Goal: Use online tool/utility: Utilize a website feature to perform a specific function

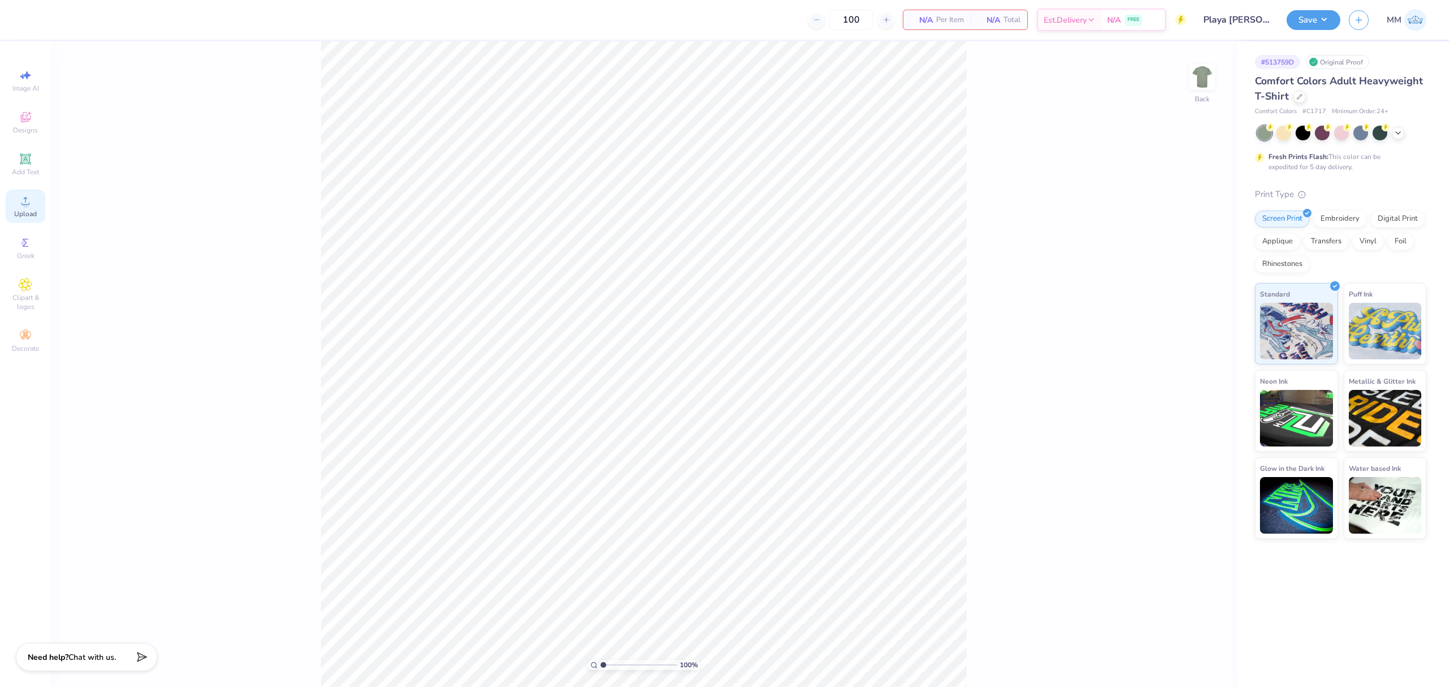
click at [28, 198] on icon at bounding box center [26, 201] width 14 height 14
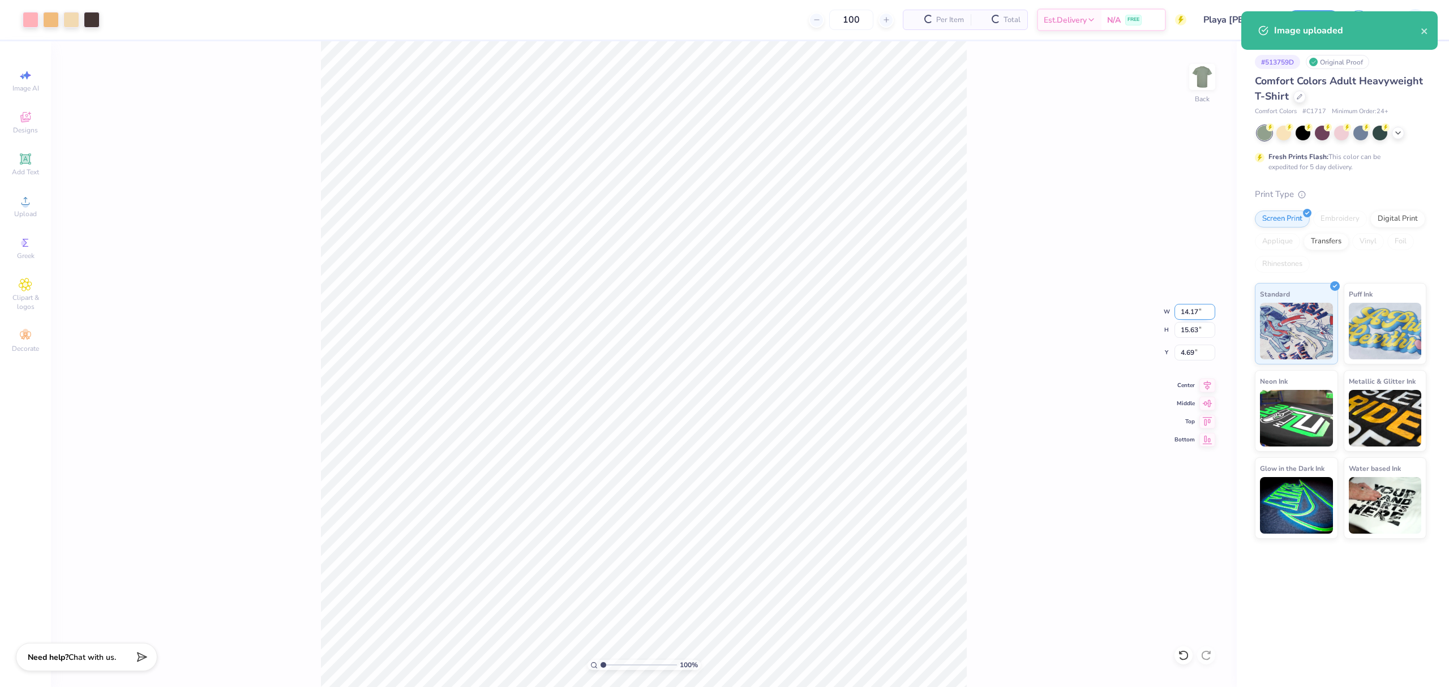
click at [1197, 308] on input "14.17" at bounding box center [1194, 312] width 41 height 16
type input "11.00"
type input "12.13"
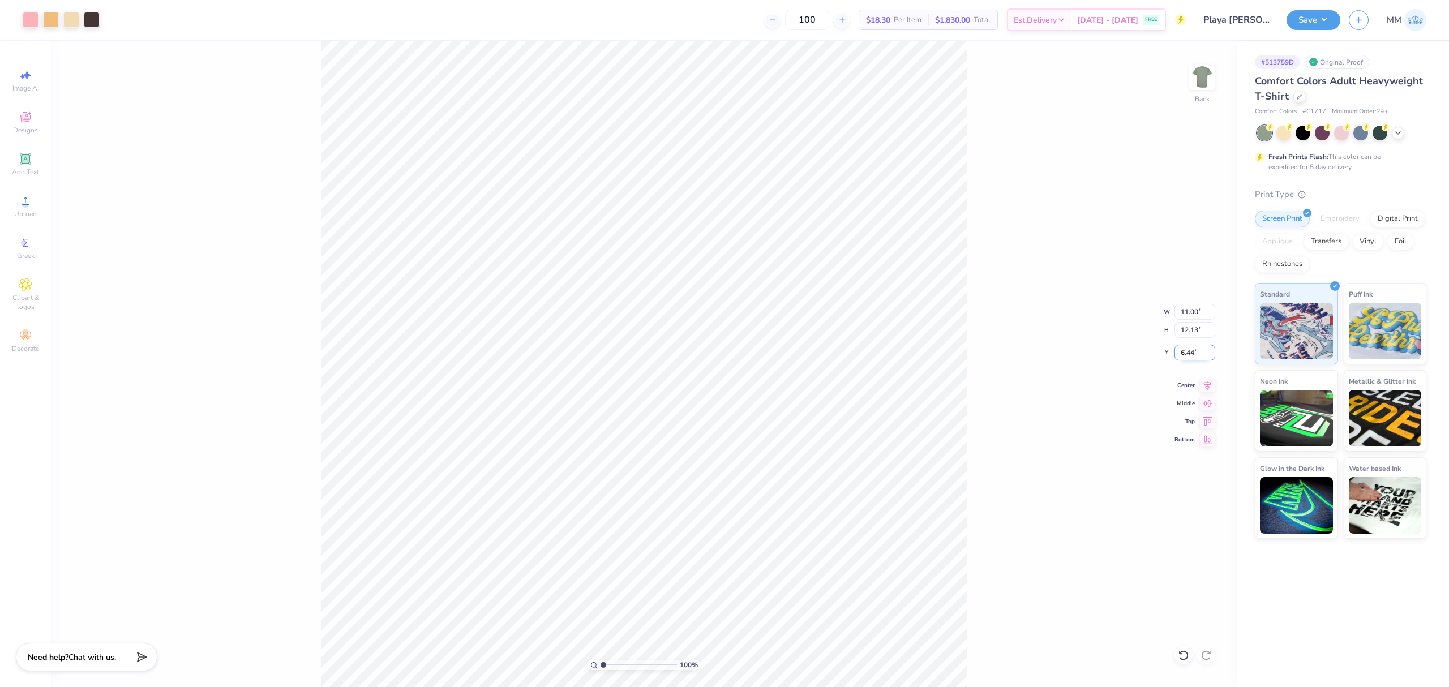
click at [1181, 358] on input "6.44" at bounding box center [1194, 353] width 41 height 16
type input "3.00"
click at [968, 333] on div "100 % Back W 11.00 11.00 " H 12.13 12.13 " Y 3.00 3.00 " Center Middle Top Bott…" at bounding box center [644, 364] width 1186 height 646
click at [21, 155] on icon at bounding box center [25, 158] width 11 height 11
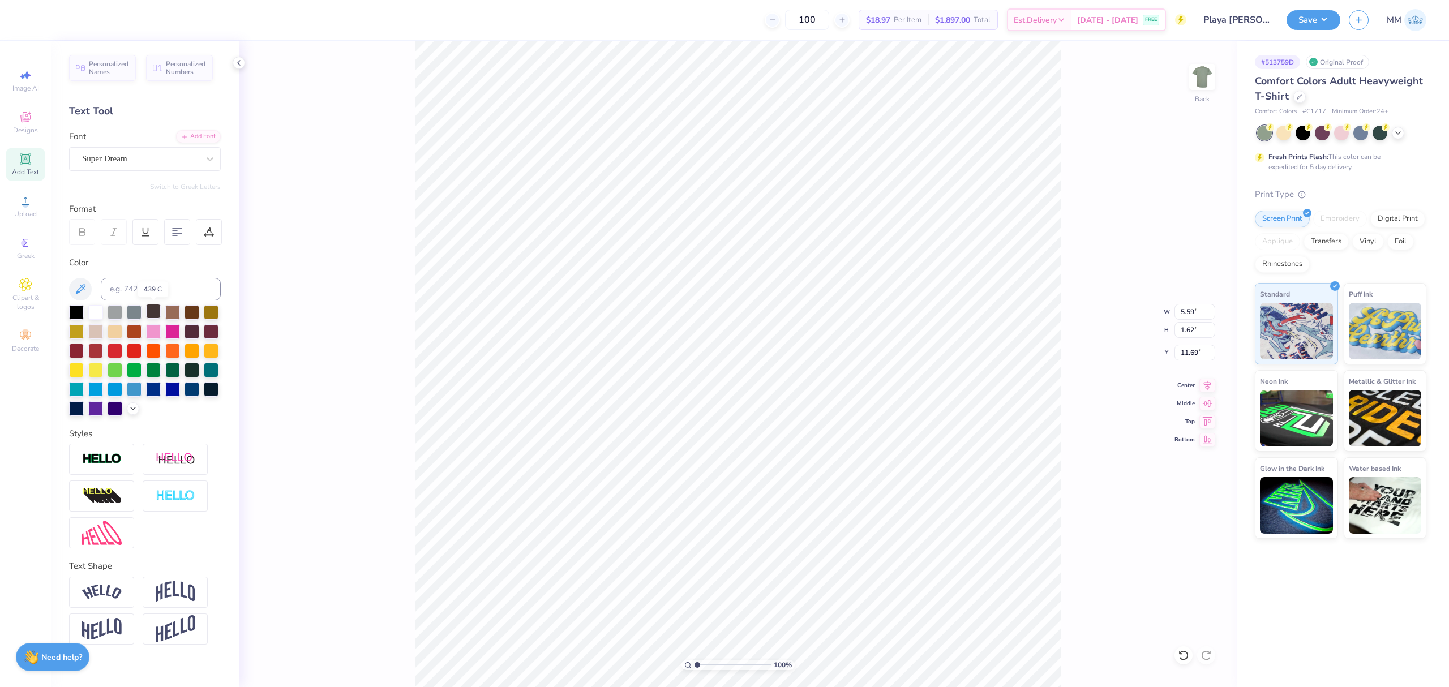
click at [153, 311] on div at bounding box center [153, 311] width 15 height 15
type input "17.37"
type textarea "just"
click at [207, 134] on div "Add Font" at bounding box center [198, 135] width 45 height 13
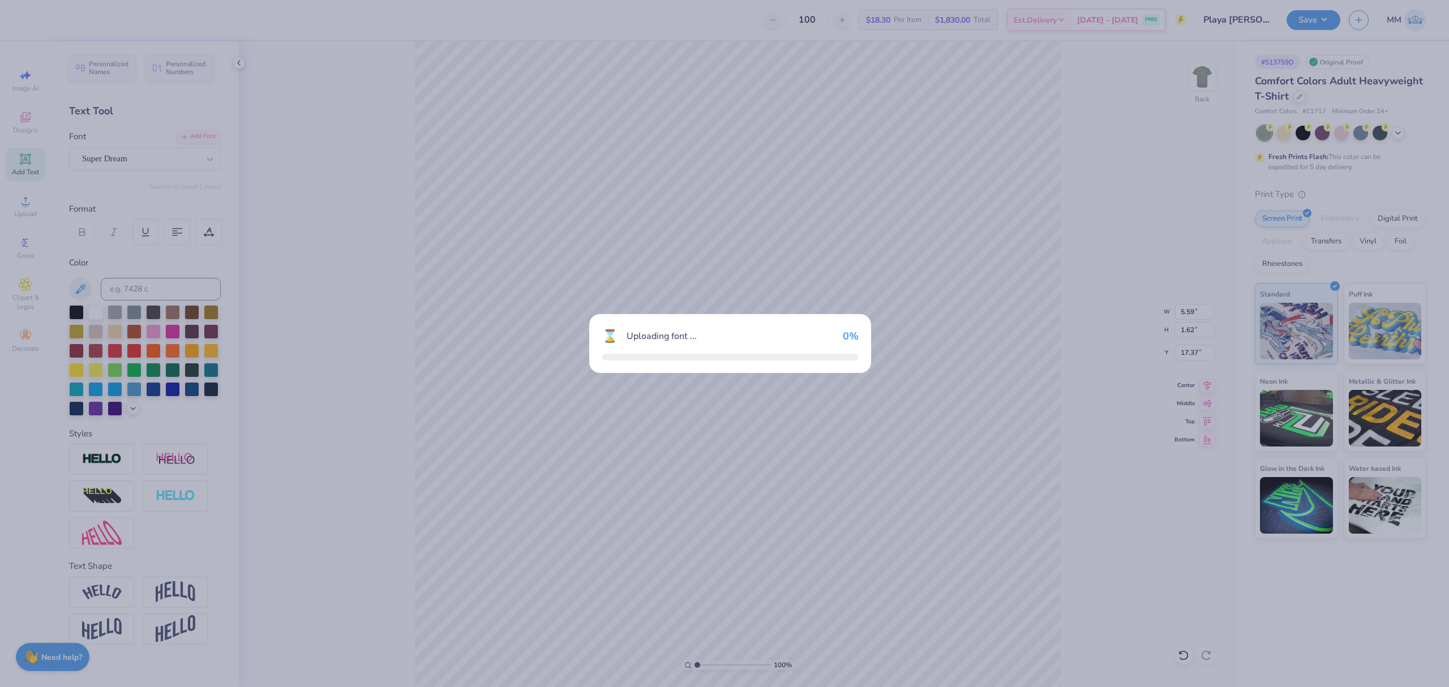
type input "4.60"
type input "2.02"
type input "17.17"
type input "3.18"
type input "1.66"
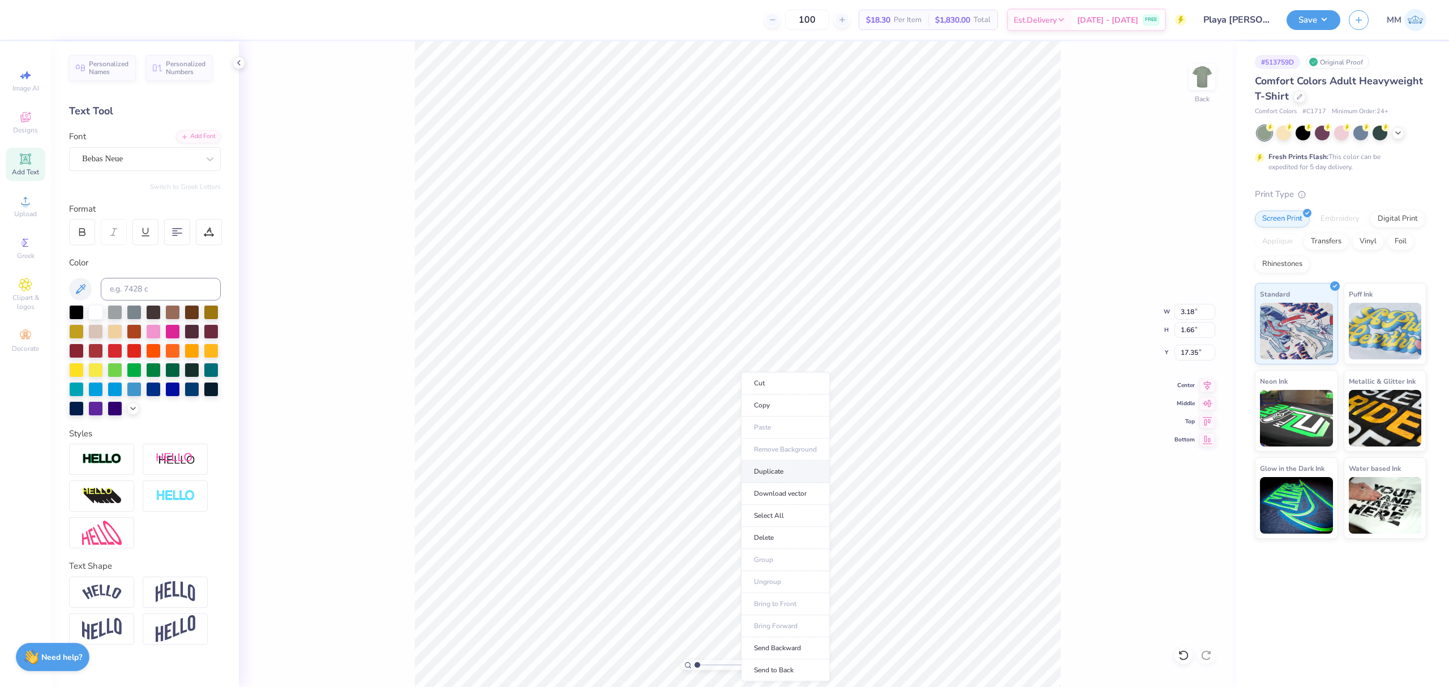
click at [779, 466] on li "Duplicate" at bounding box center [785, 472] width 89 height 22
type input "19.20"
type textarea "wanna"
click at [1205, 385] on icon at bounding box center [1207, 384] width 16 height 14
type input "3.18"
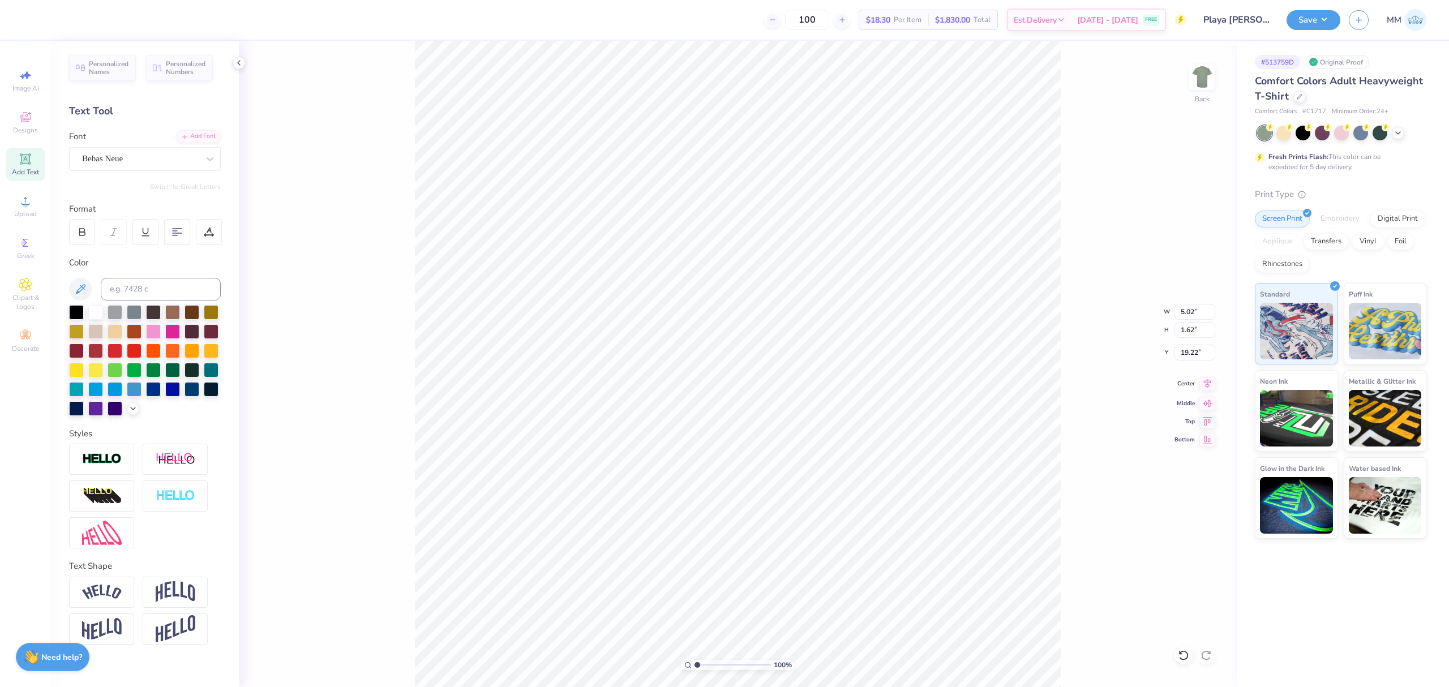
type input "1.66"
type input "17.35"
click at [1208, 388] on icon at bounding box center [1207, 384] width 16 height 14
type input "2.73"
click at [710, 664] on input "range" at bounding box center [732, 665] width 76 height 10
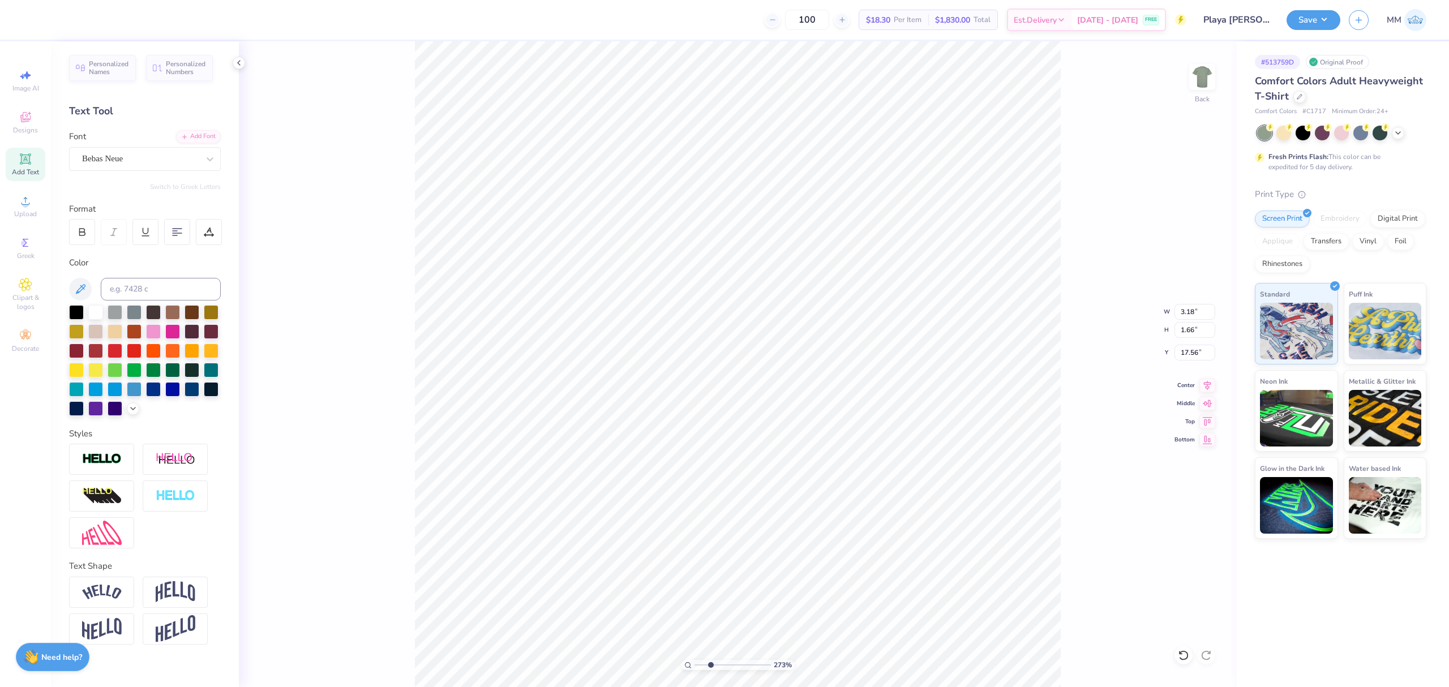
type input "17.56"
drag, startPoint x: 710, startPoint y: 664, endPoint x: 698, endPoint y: 662, distance: 11.5
click at [698, 663] on input "range" at bounding box center [732, 665] width 76 height 10
type input "1.24"
type input "1.46"
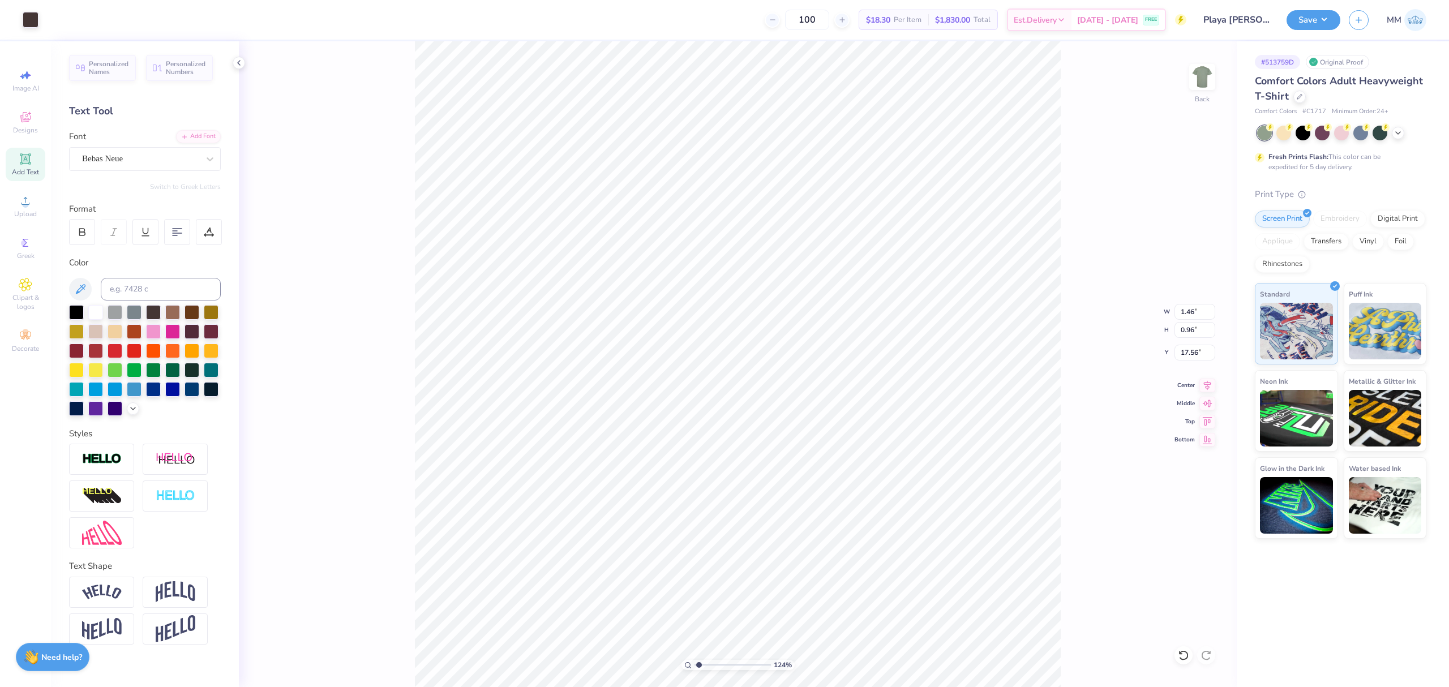
type input "0.96"
type input "7.11"
drag, startPoint x: 702, startPoint y: 664, endPoint x: 730, endPoint y: 663, distance: 28.3
type input "3.22"
click at [714, 668] on input "range" at bounding box center [732, 665] width 76 height 10
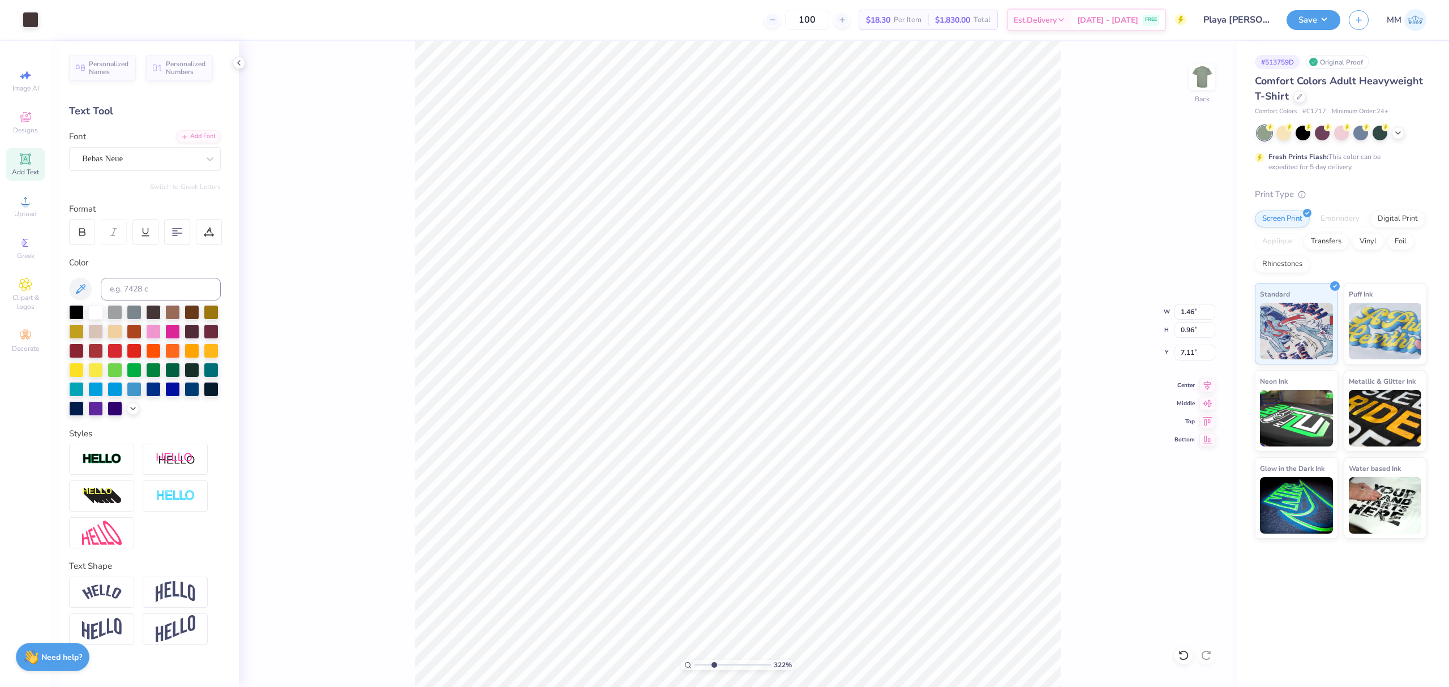
type input "1.96"
type input "1.28"
type input "6.87"
type input "2.05"
type input "1.34"
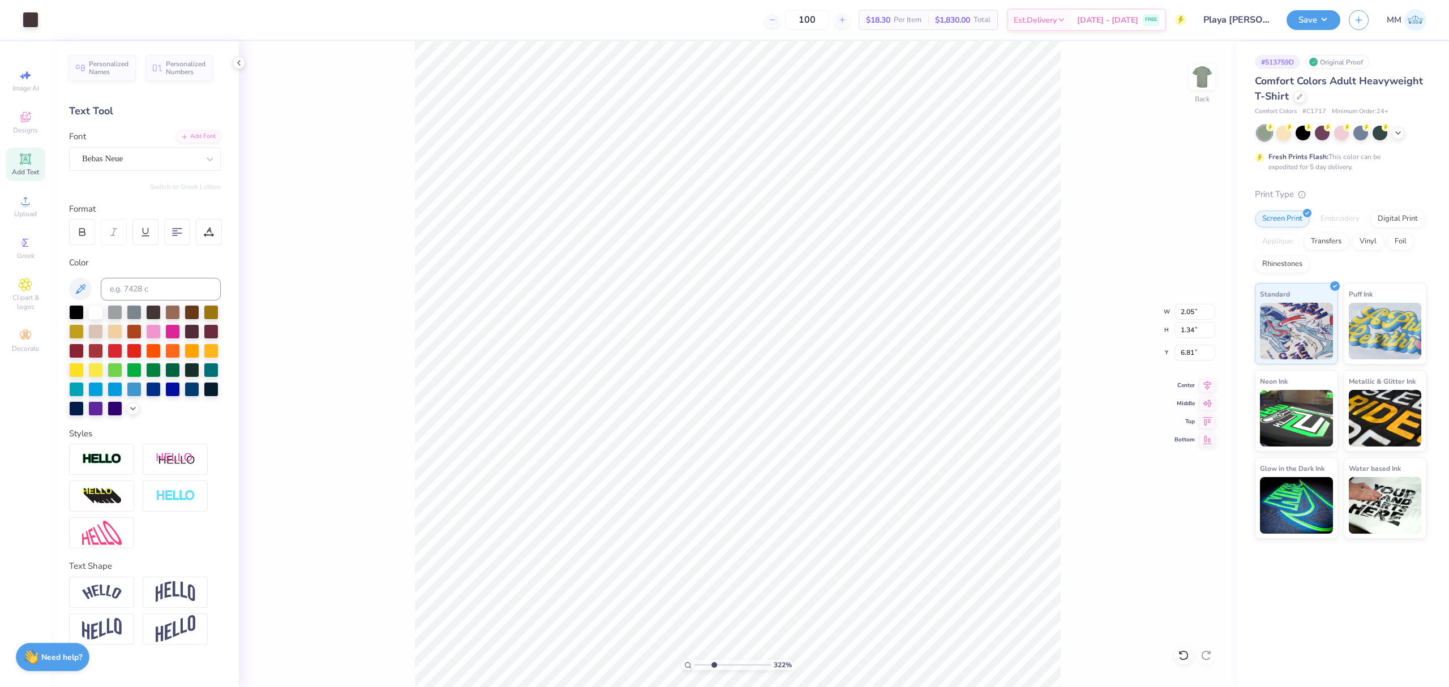
type input "6.83"
type input "11.00"
type input "12.13"
type input "3.00"
type input "1.30"
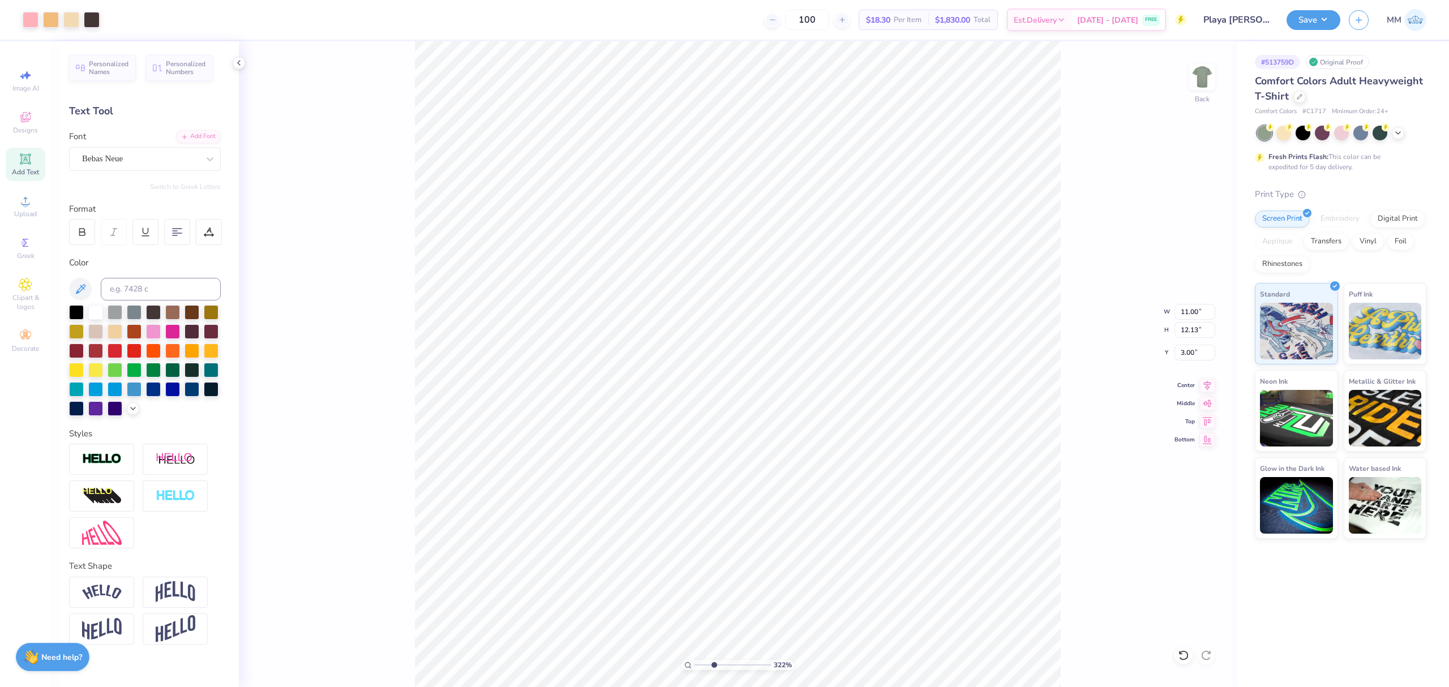
type input "0.68"
type input "6.83"
type input "1"
click at [795, 474] on li "Duplicate" at bounding box center [805, 472] width 89 height 22
type input "7.83"
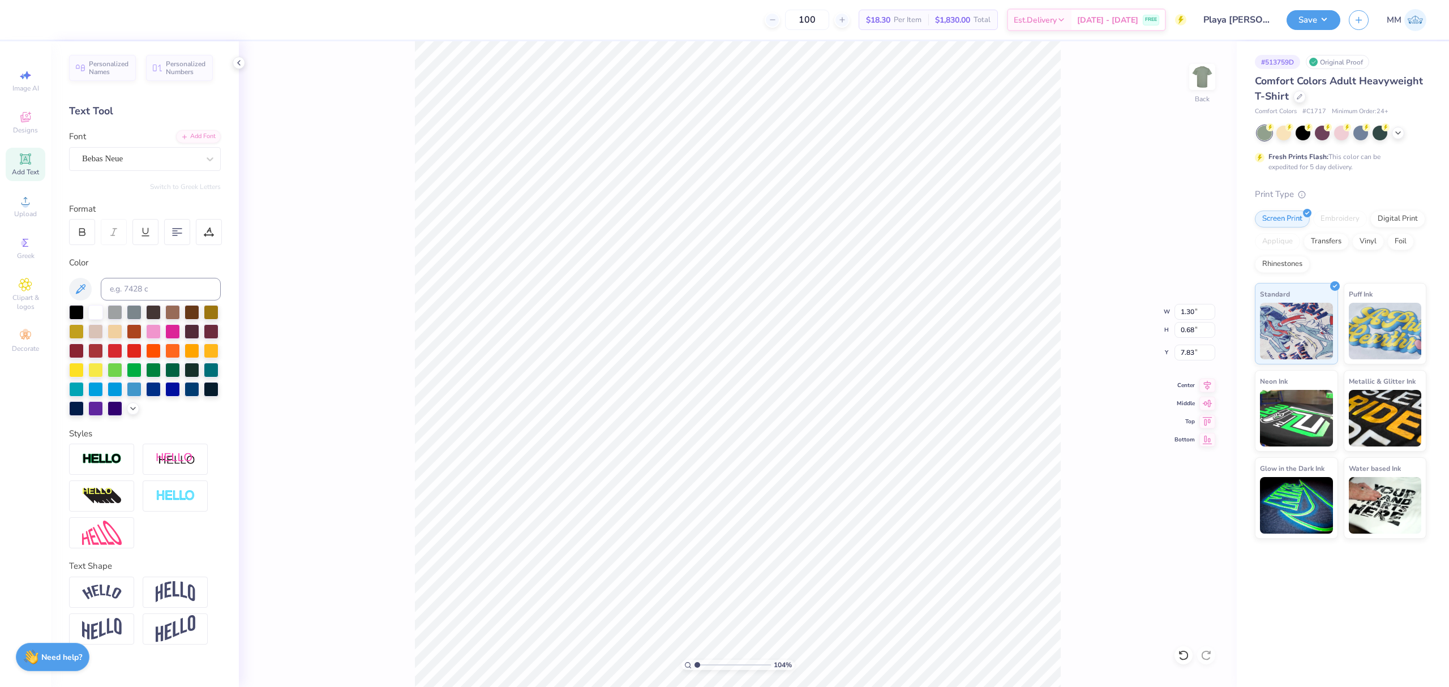
drag, startPoint x: 721, startPoint y: 664, endPoint x: 697, endPoint y: 667, distance: 23.3
type input "1.04"
click at [697, 667] on input "range" at bounding box center [732, 665] width 76 height 10
type input "16.37"
click at [194, 138] on div "Add Font" at bounding box center [198, 135] width 45 height 13
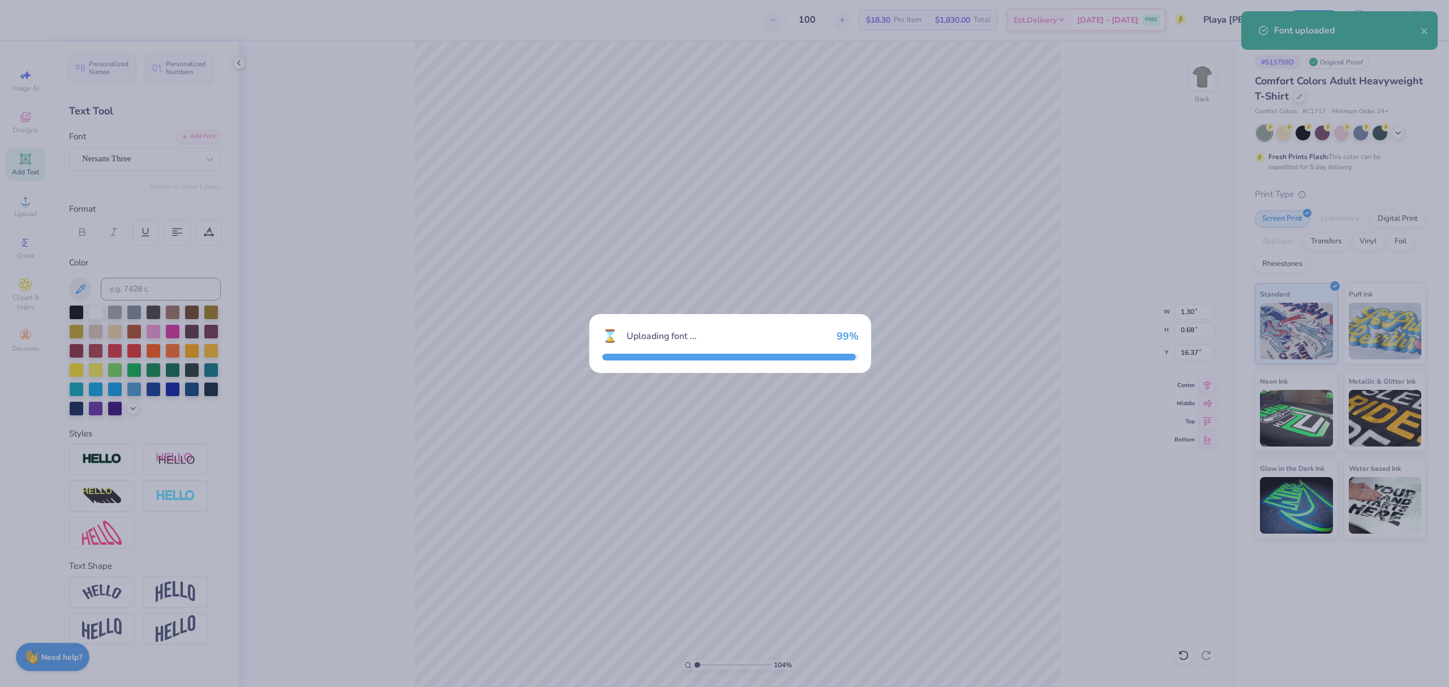
type input "2.37"
type input "0.69"
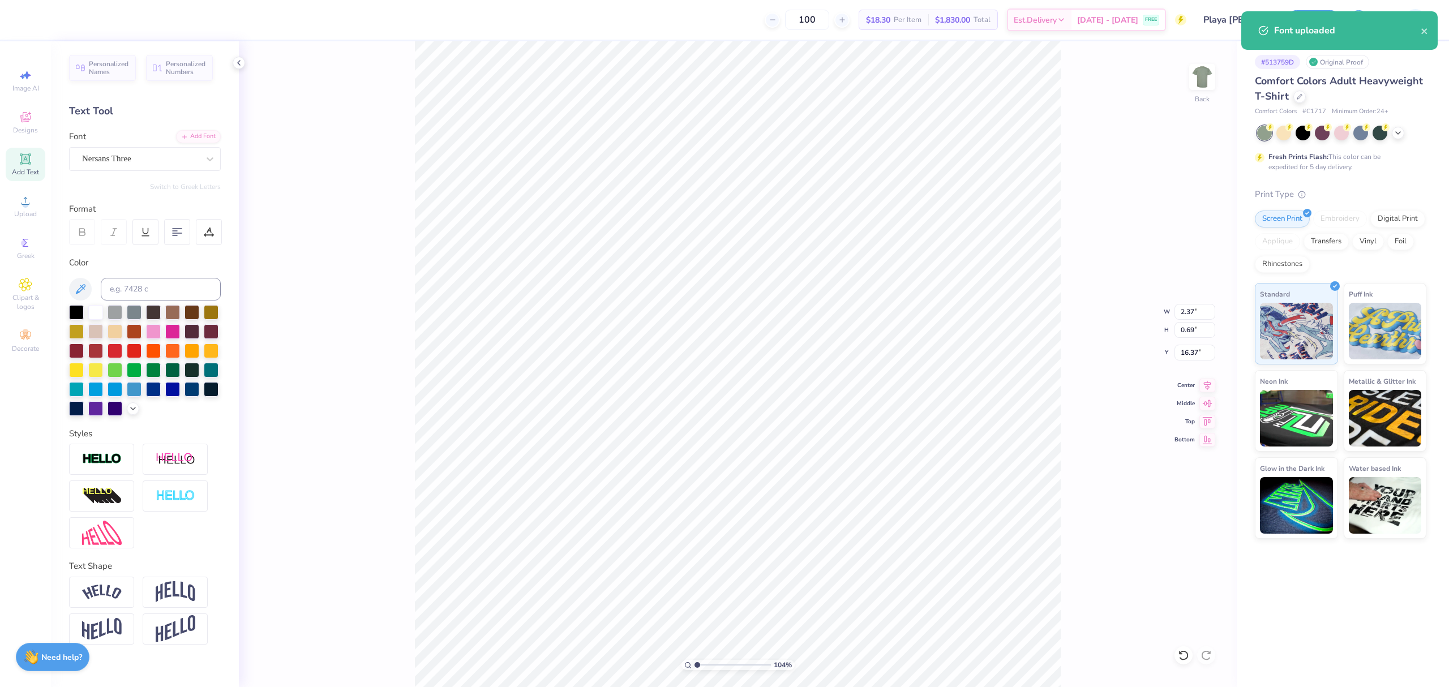
paste textarea "[PERSON_NAME]"
type textarea "[PERSON_NAME]"
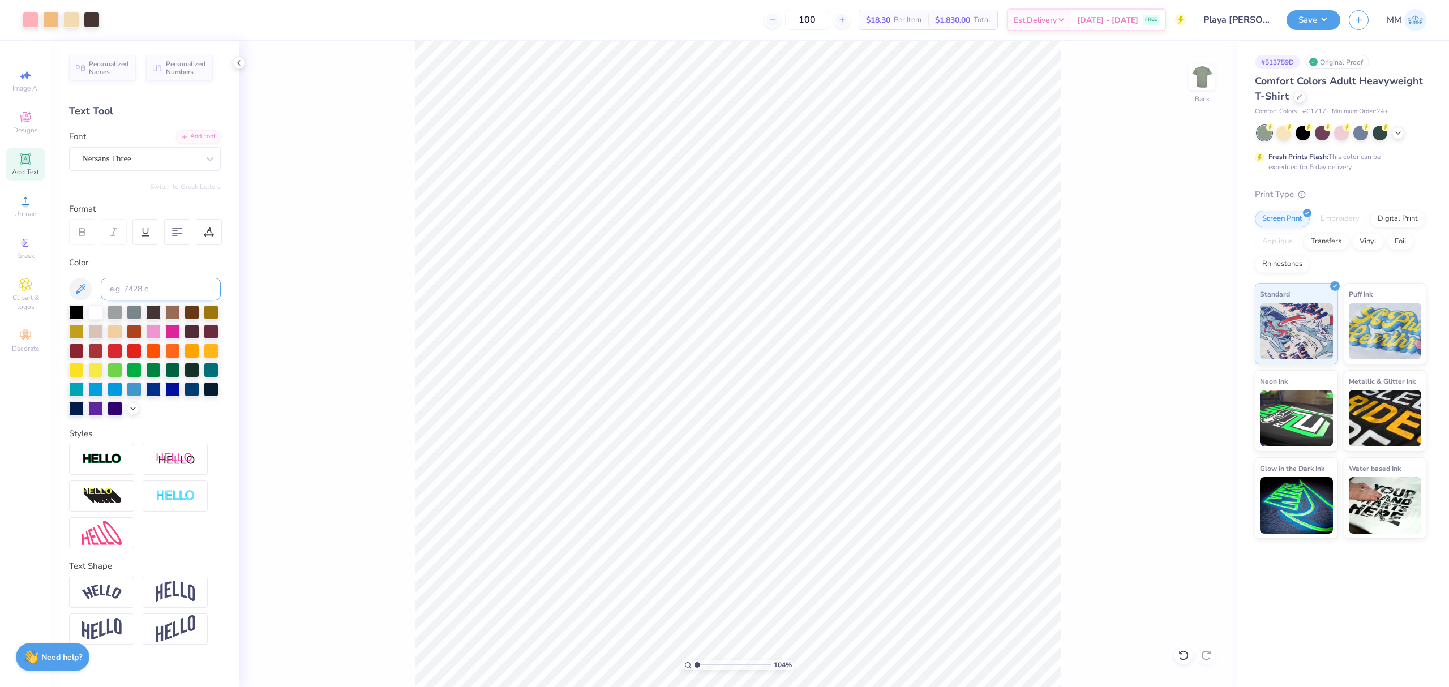
drag, startPoint x: 135, startPoint y: 293, endPoint x: 135, endPoint y: 285, distance: 7.9
click at [134, 293] on input at bounding box center [161, 289] width 120 height 23
type input "7506"
type input "1"
click at [777, 474] on li "Duplicate" at bounding box center [791, 472] width 89 height 22
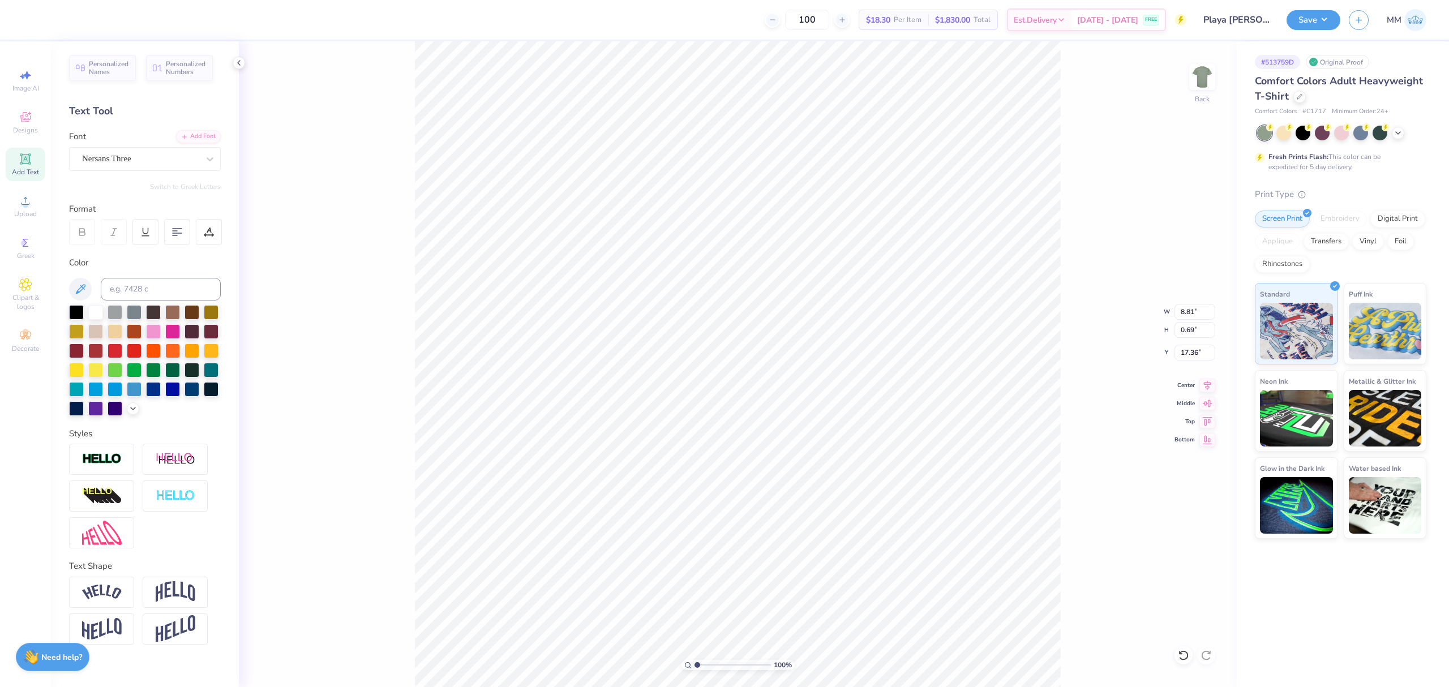
type input "17.36"
type input "4.24"
type input "0.33"
type input "3.23"
drag, startPoint x: 702, startPoint y: 666, endPoint x: 709, endPoint y: 662, distance: 7.4
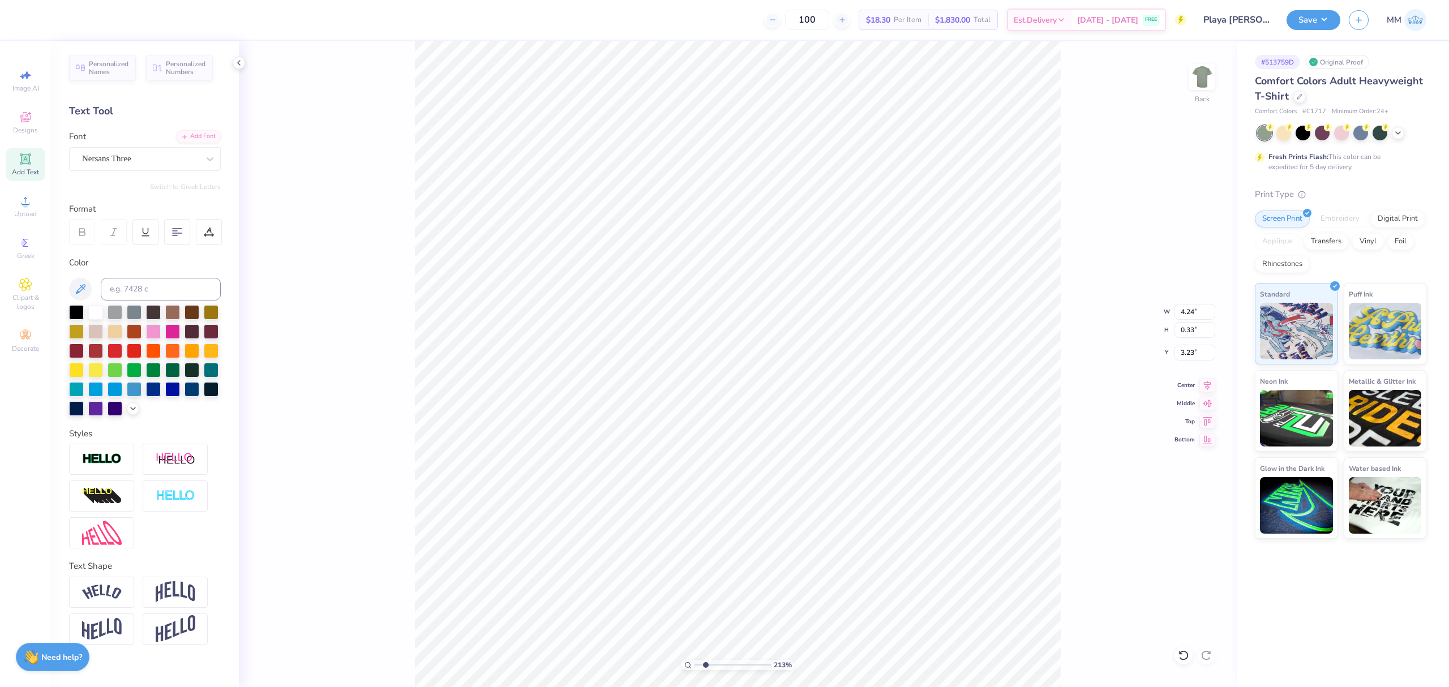
type input "2.23"
click at [706, 666] on input "range" at bounding box center [732, 665] width 76 height 10
type input "3.44"
type input "0.27"
drag, startPoint x: 709, startPoint y: 662, endPoint x: 725, endPoint y: 662, distance: 16.4
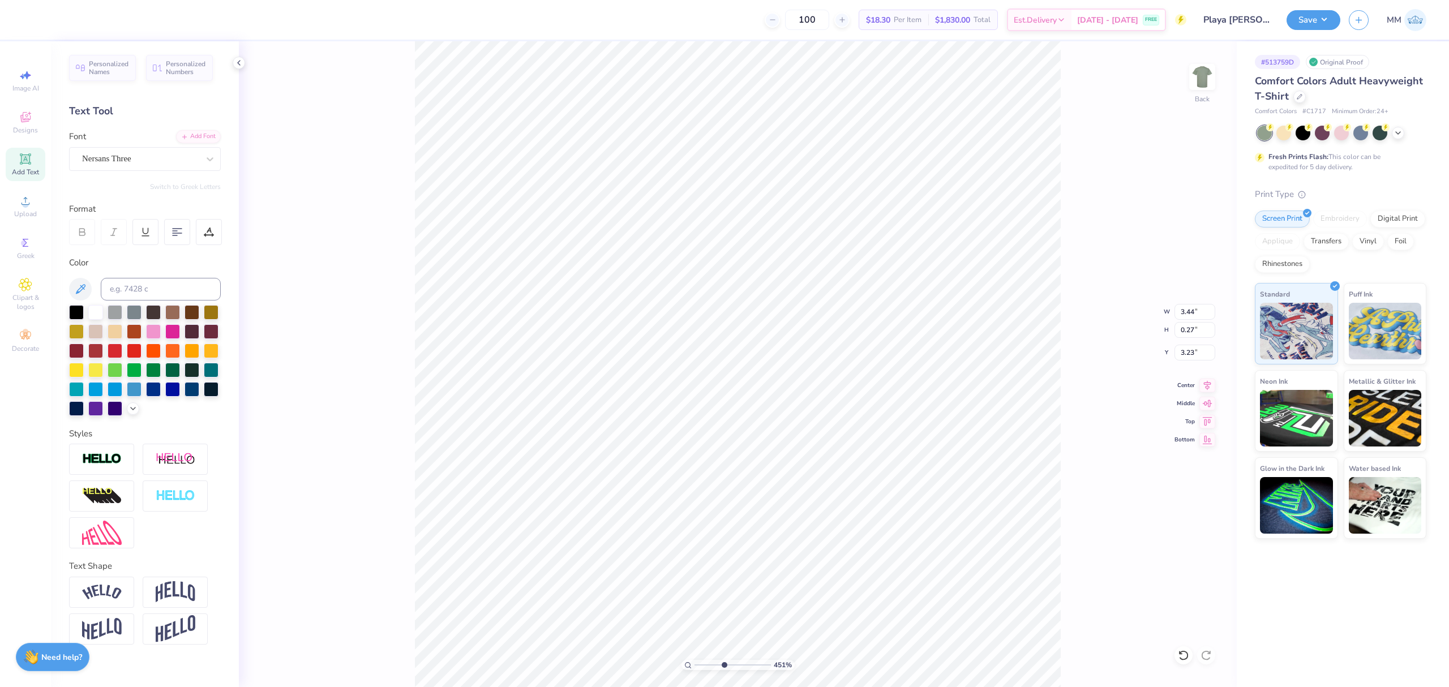
type input "4.71"
click at [725, 662] on input "range" at bounding box center [732, 665] width 76 height 10
type input "3.56"
type input "0.28"
type input "3.21"
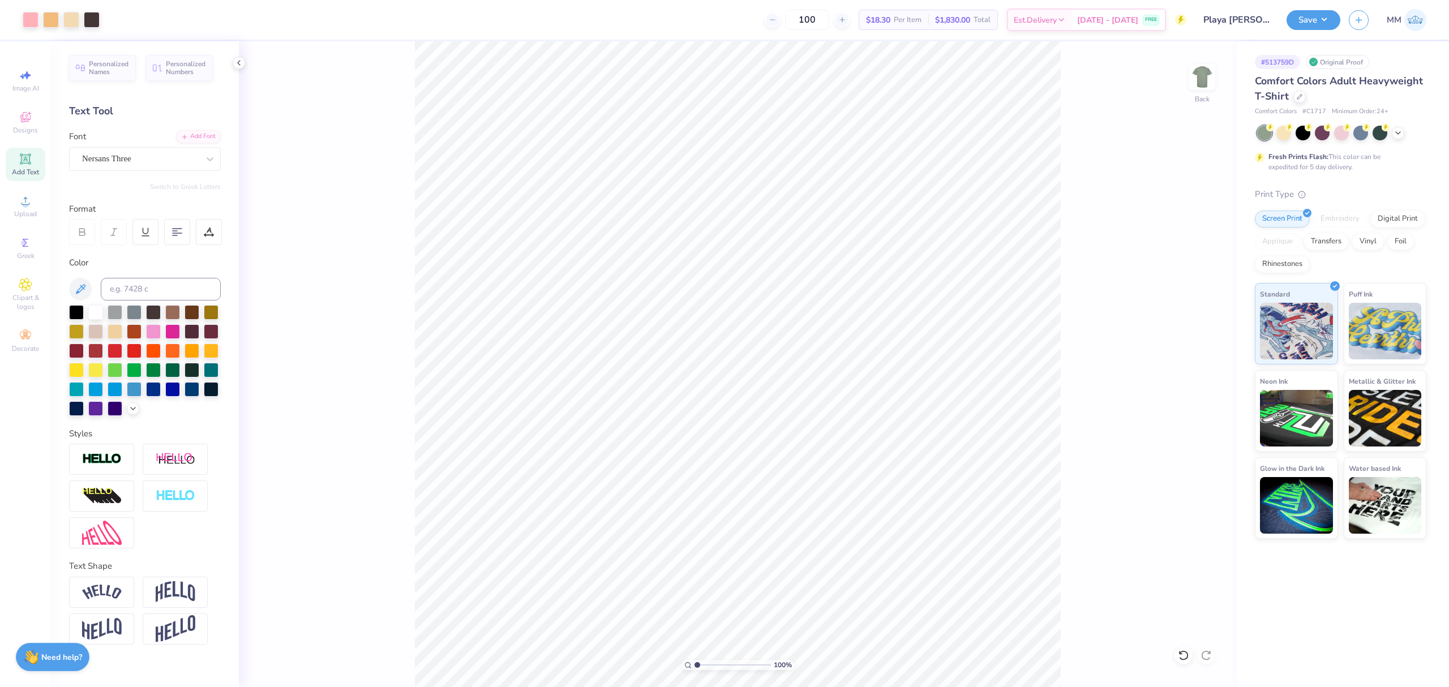
drag, startPoint x: 724, startPoint y: 663, endPoint x: 648, endPoint y: 649, distance: 77.8
type input "1"
click at [694, 660] on input "range" at bounding box center [732, 665] width 76 height 10
paste textarea "Riviera Maya"
type textarea "Riviera Maya"
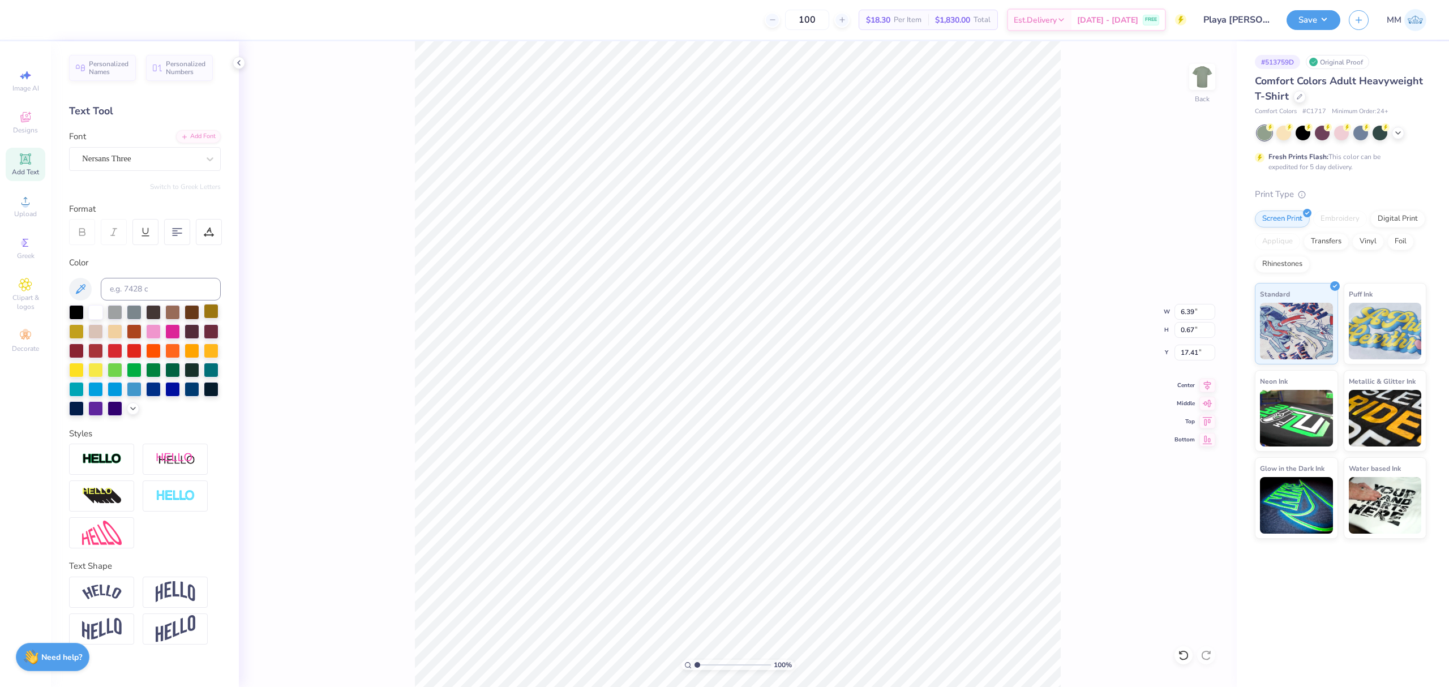
type input "6.39"
type input "0.67"
type input "17.41"
click at [199, 236] on div at bounding box center [209, 232] width 26 height 26
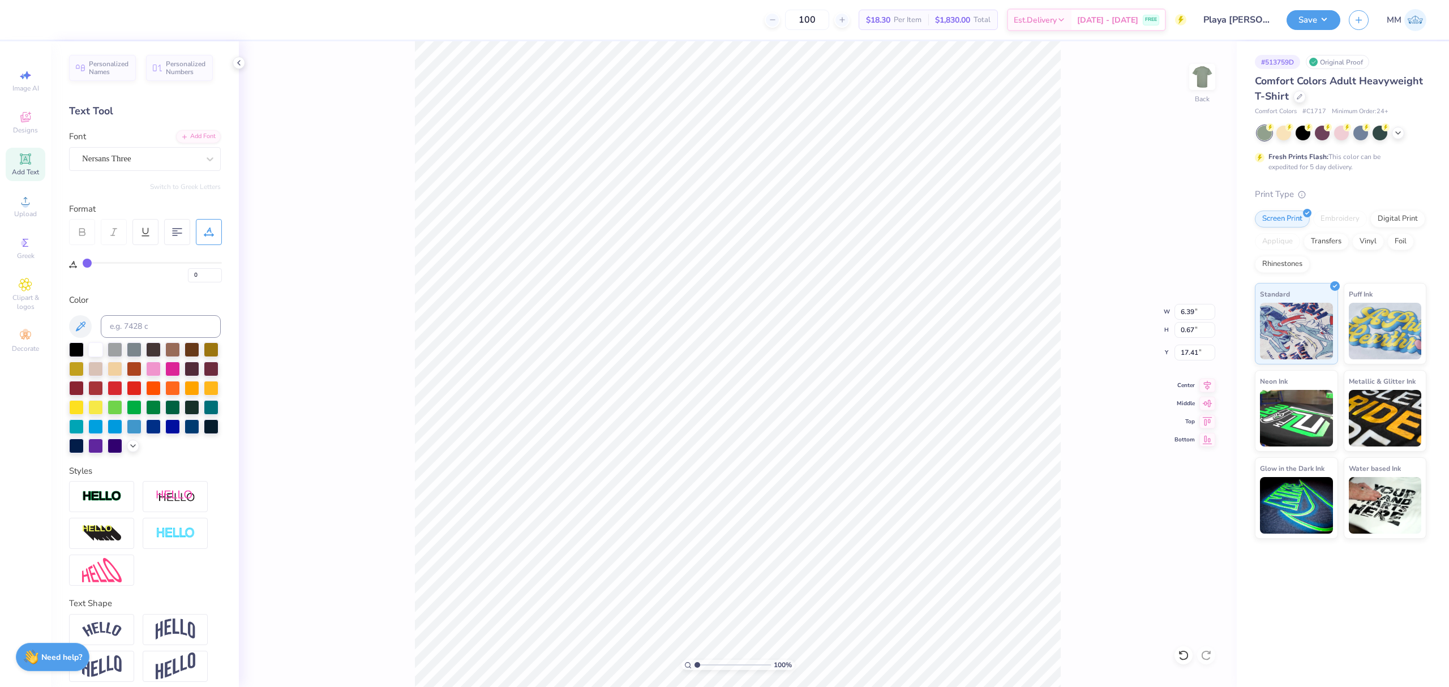
drag, startPoint x: 95, startPoint y: 265, endPoint x: 116, endPoint y: 268, distance: 21.2
click at [128, 267] on div "0" at bounding box center [152, 272] width 139 height 20
type input "4"
type input "10"
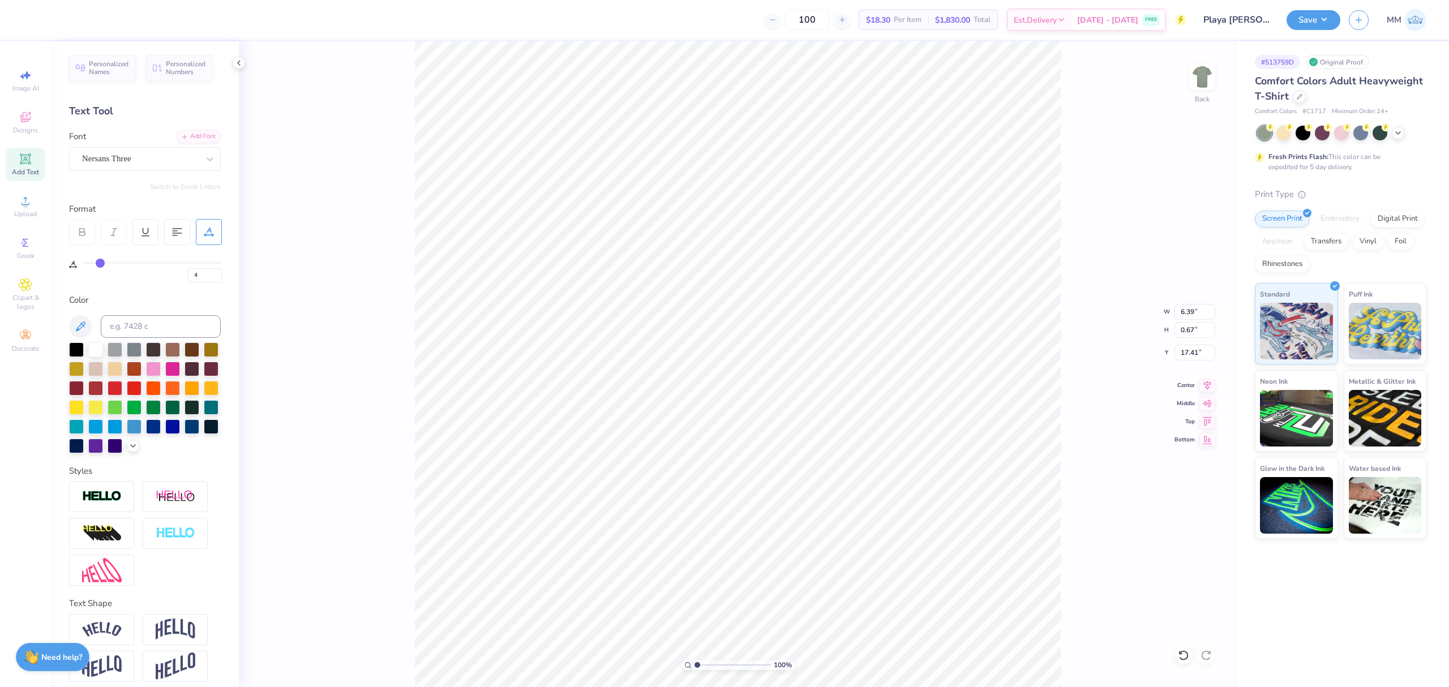
type input "10"
type input "14"
type input "16"
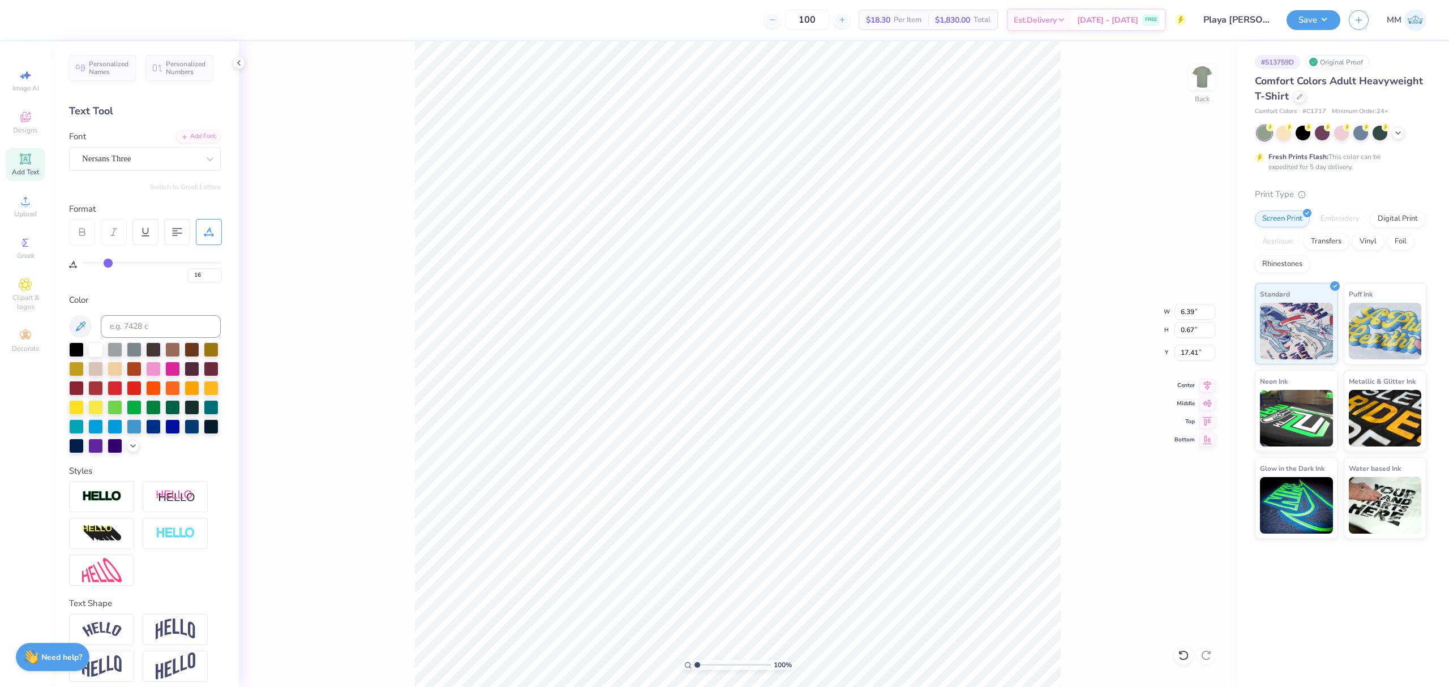
type input "17"
type input "18"
type input "19"
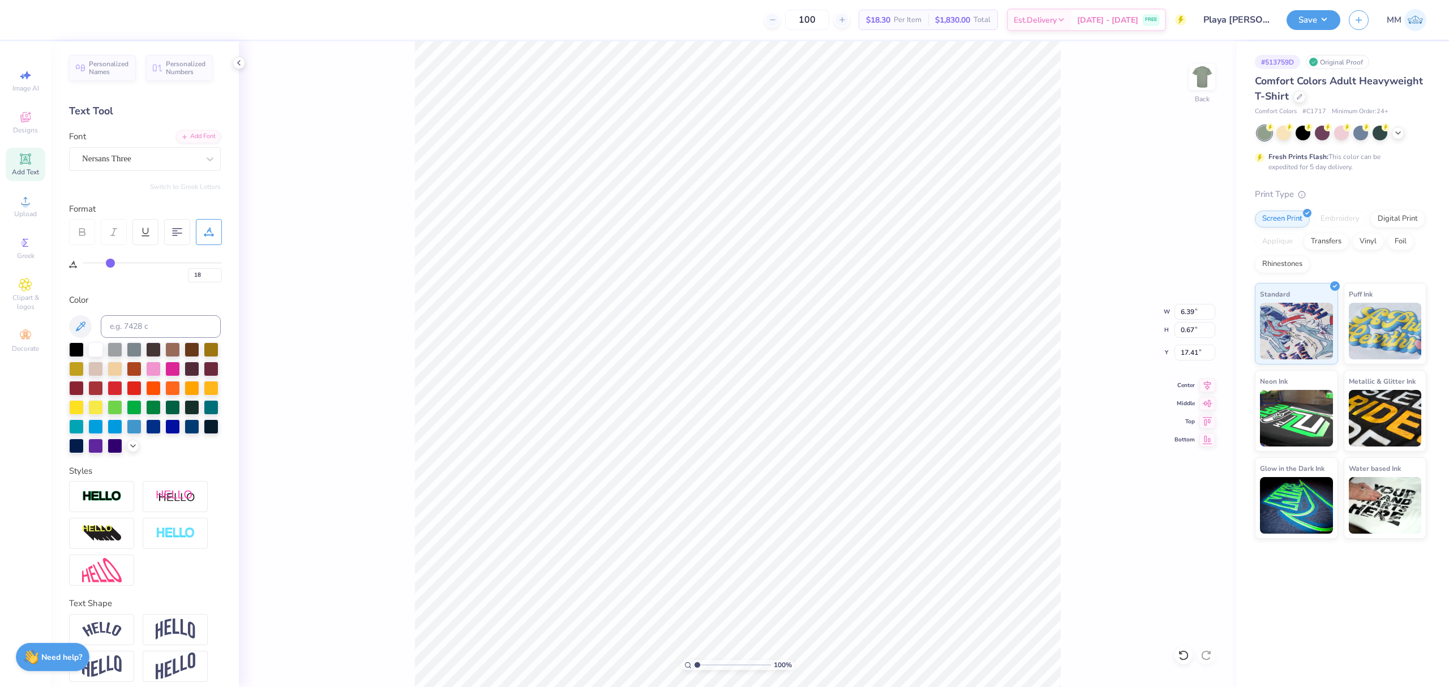
type input "19"
type input "22"
type input "24"
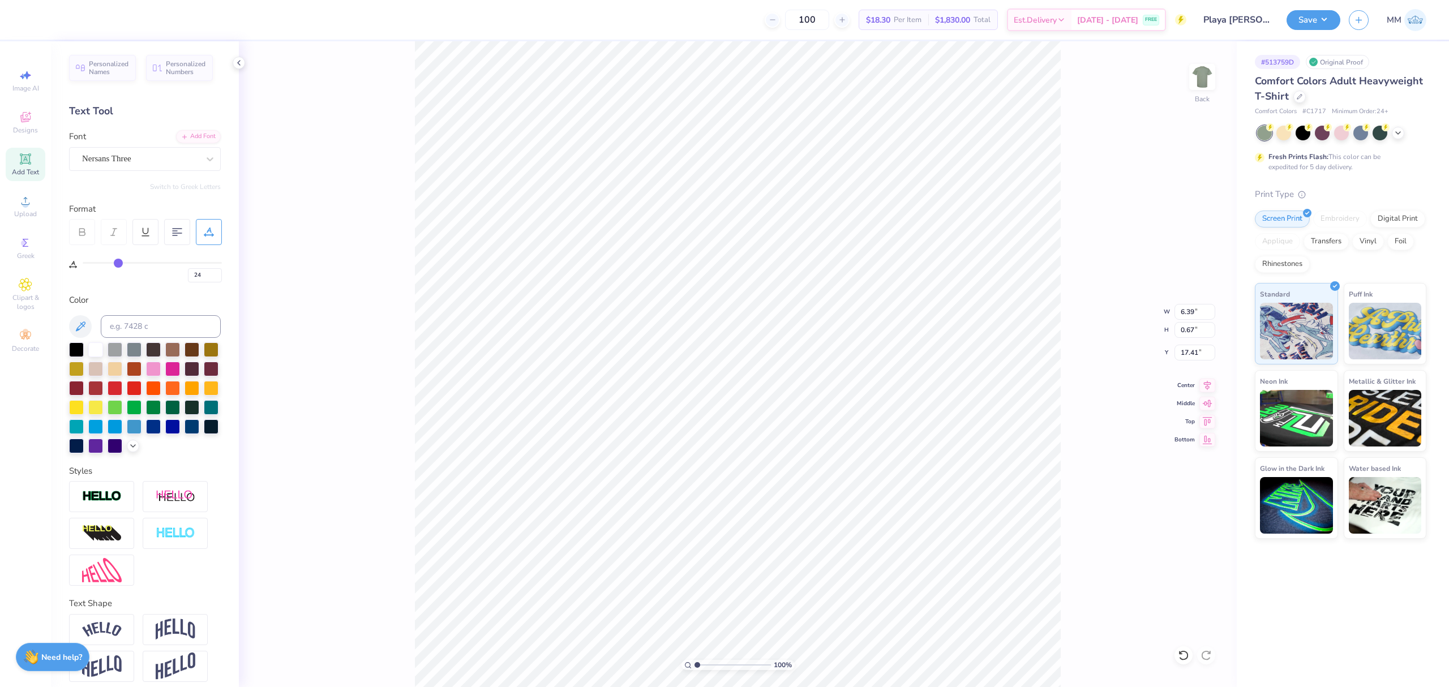
type input "26"
type input "28"
type input "29"
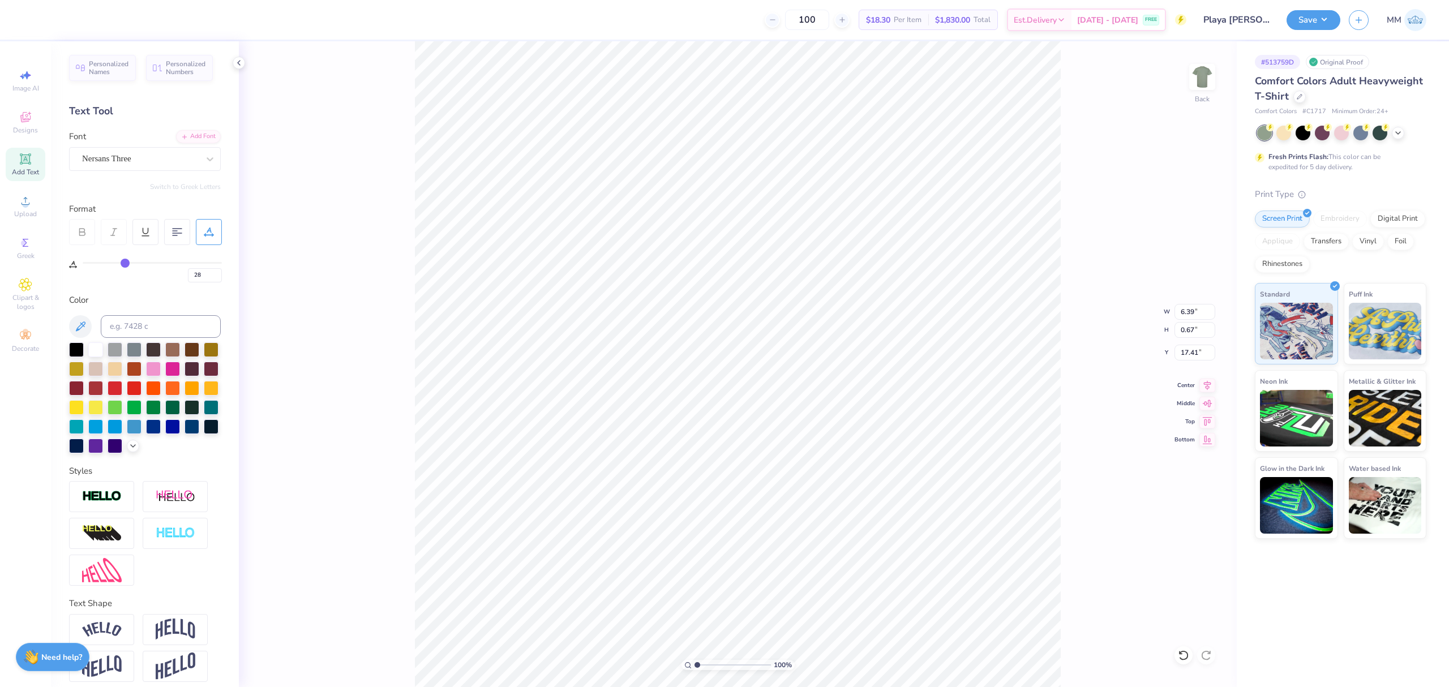
type input "29"
type input "30"
type input "31"
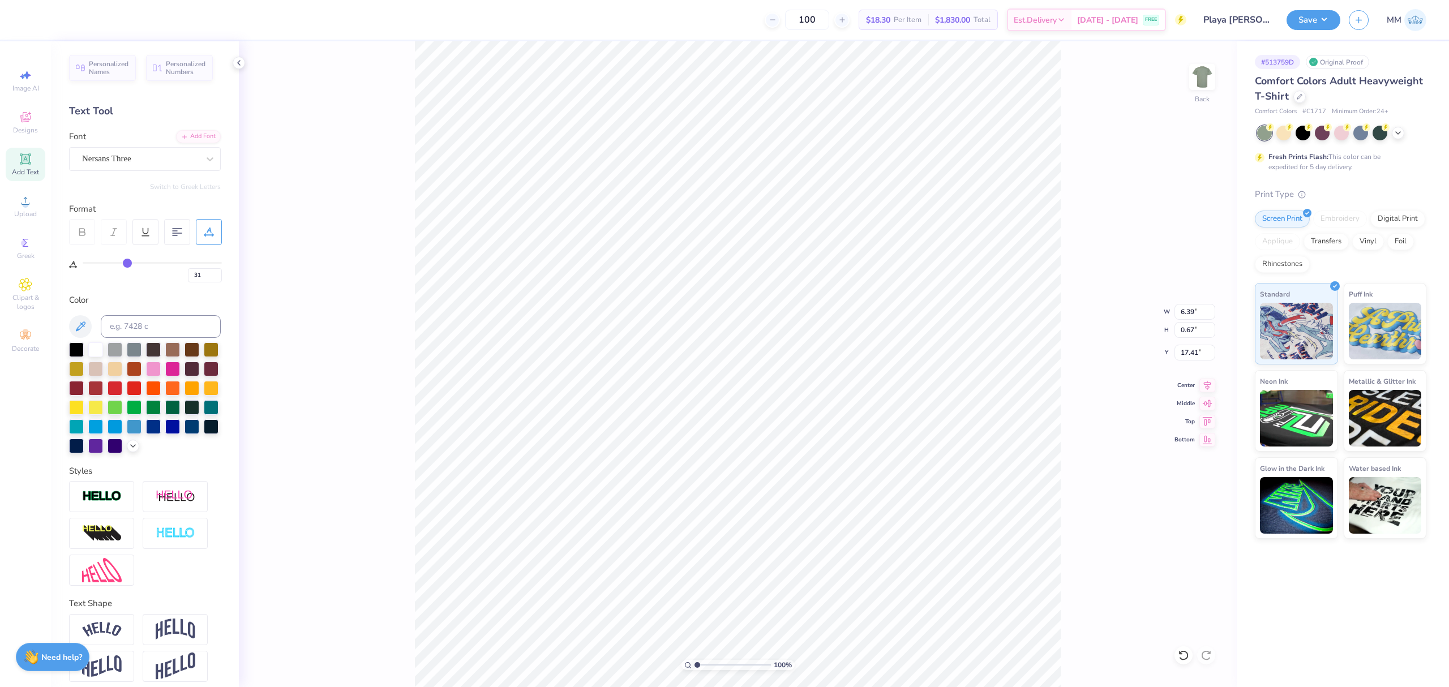
type input "32"
type input "33"
type input "34"
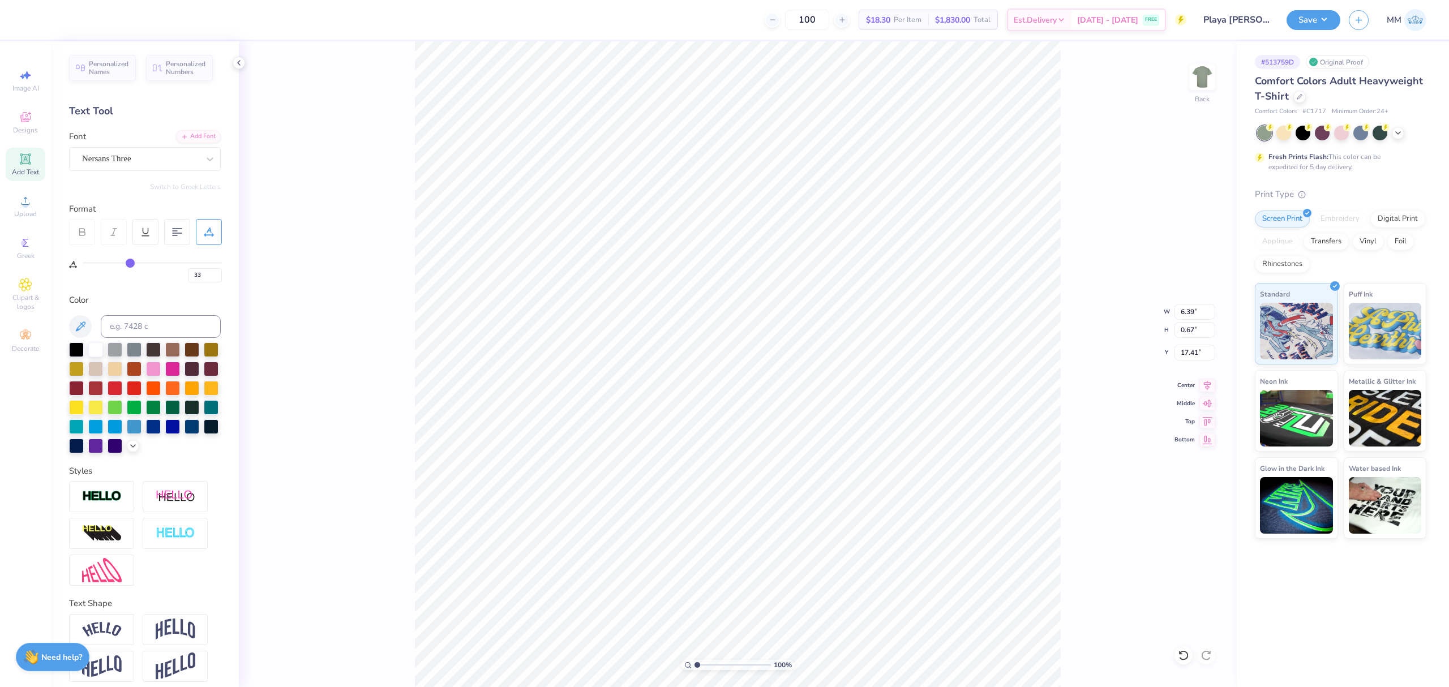
type input "34"
type input "35"
type input "36"
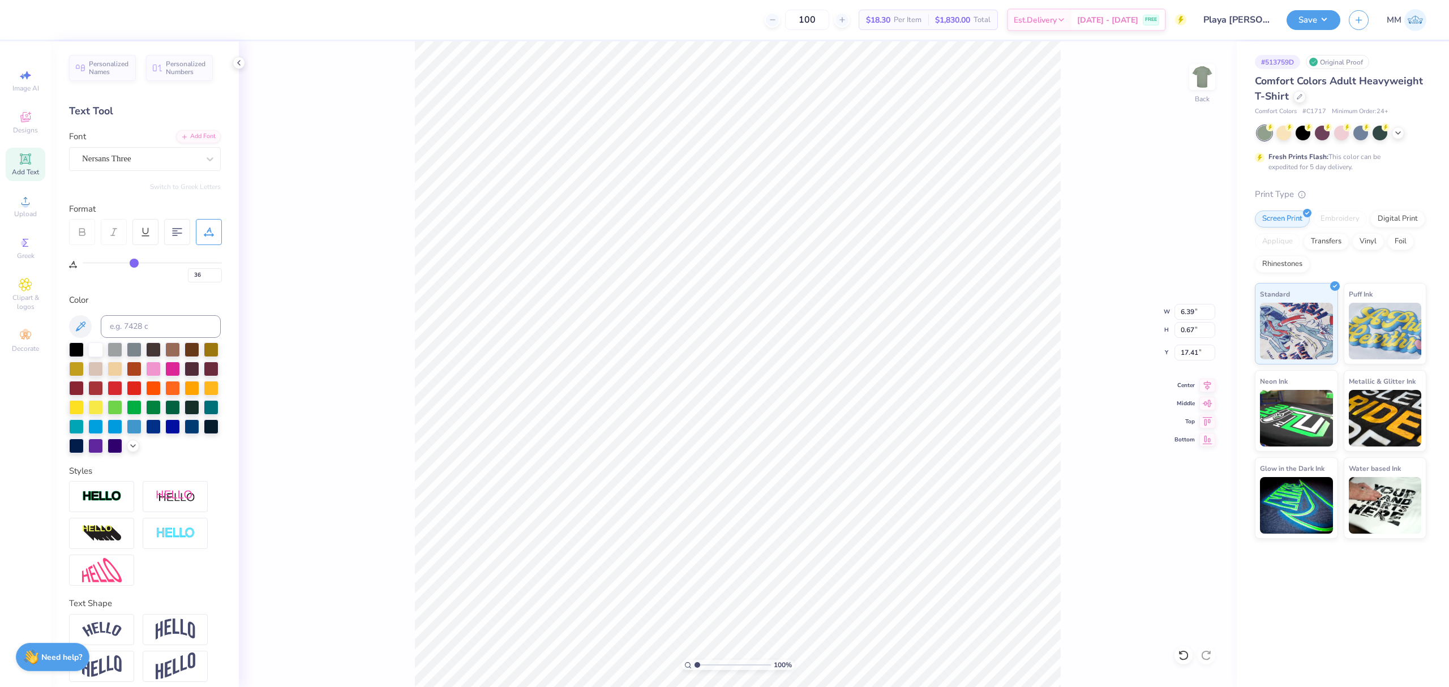
drag, startPoint x: 89, startPoint y: 261, endPoint x: 136, endPoint y: 264, distance: 47.0
type input "37"
click at [135, 263] on input "range" at bounding box center [152, 263] width 139 height 2
type input "37"
click at [154, 353] on div at bounding box center [153, 348] width 15 height 15
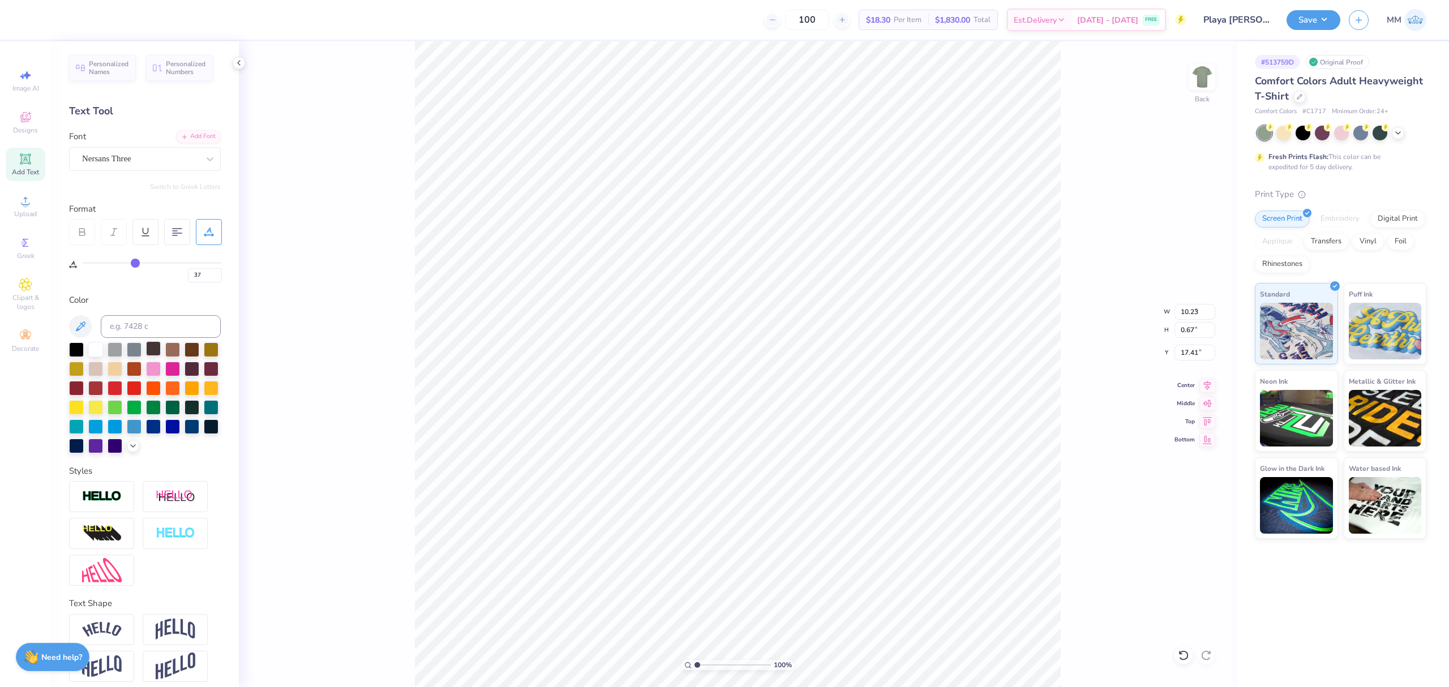
type input "5.87"
type input "0.38"
type input "15.32"
type input "4.33"
type input "0.28"
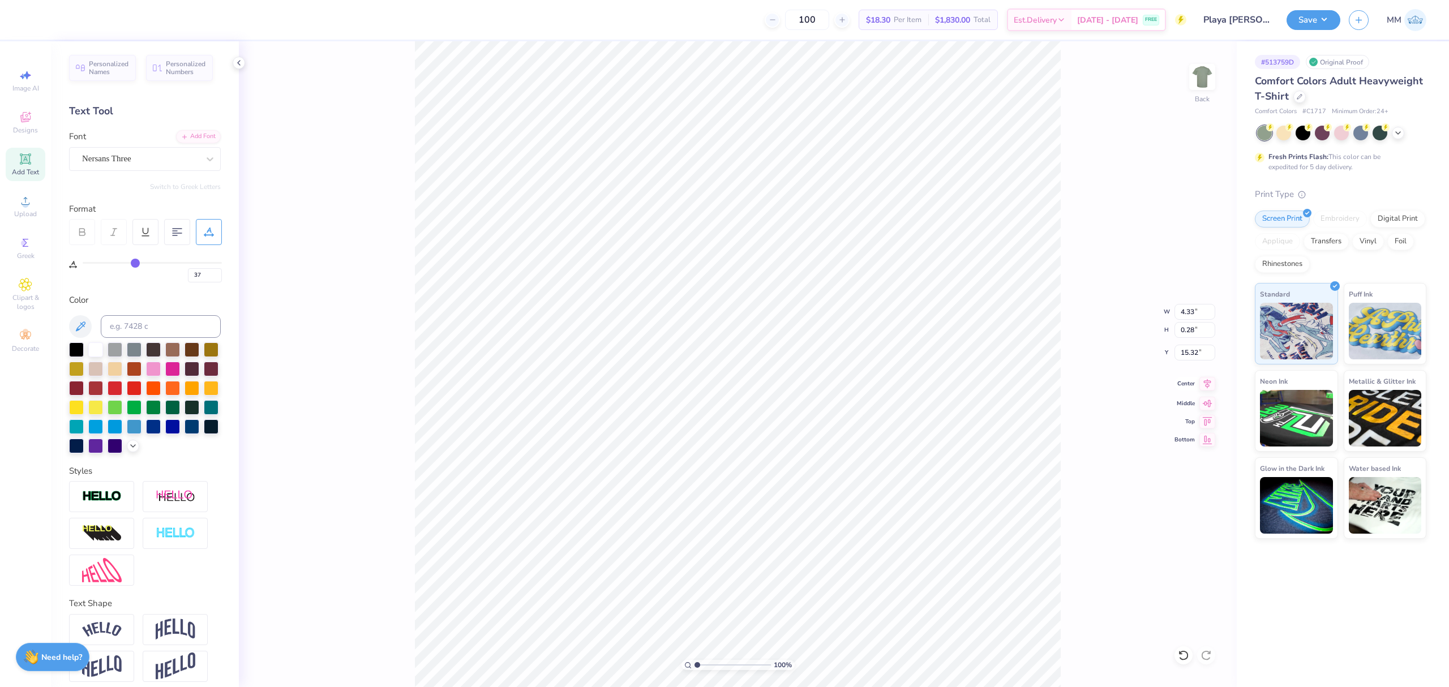
click at [1208, 389] on icon at bounding box center [1207, 384] width 16 height 14
type input "4.02"
click at [720, 662] on input "range" at bounding box center [732, 665] width 76 height 10
type input "15.24"
drag, startPoint x: 719, startPoint y: 663, endPoint x: 679, endPoint y: 653, distance: 40.9
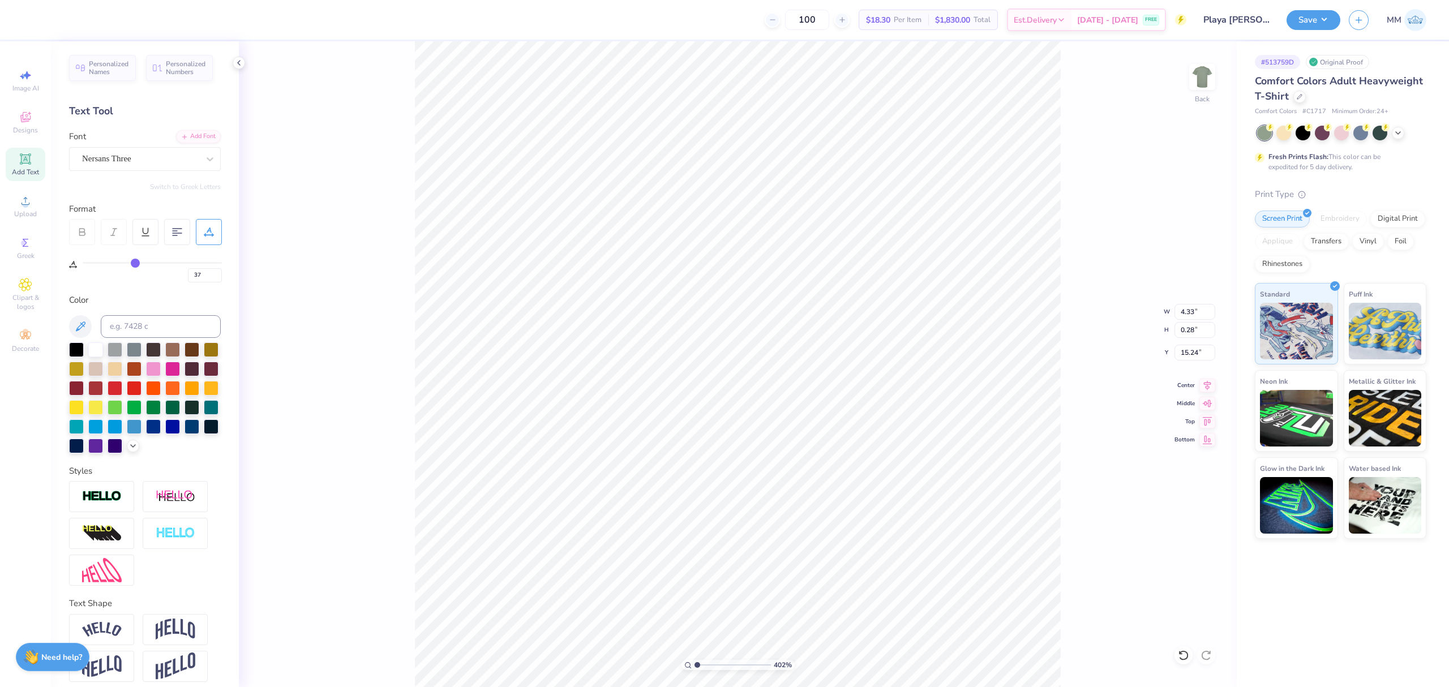
type input "1"
click at [694, 660] on input "range" at bounding box center [732, 665] width 76 height 10
type input "4.61"
type input "0.30"
click at [1210, 383] on icon at bounding box center [1207, 384] width 7 height 10
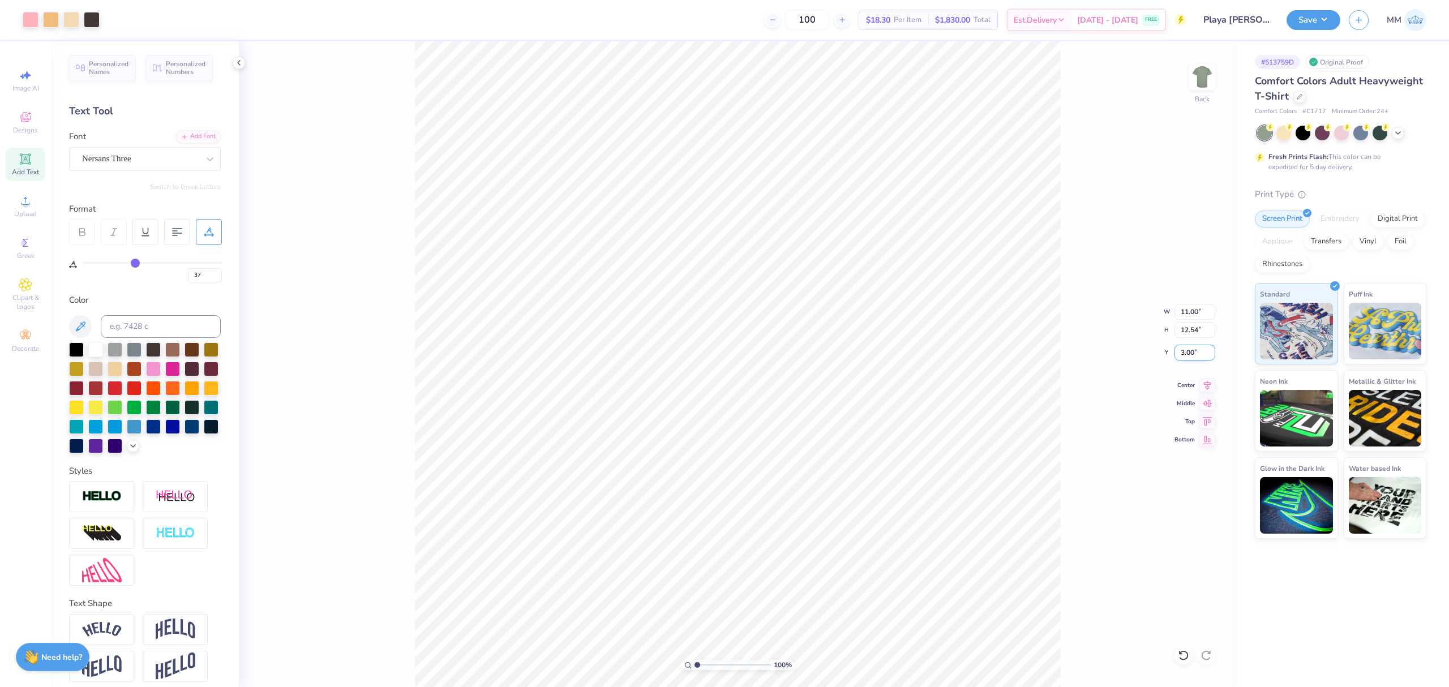
click at [1191, 352] on input "3.00" at bounding box center [1194, 353] width 41 height 16
type input "2.00"
click at [1186, 319] on input "11.00" at bounding box center [1194, 312] width 41 height 16
type input "10.00"
type input "11.40"
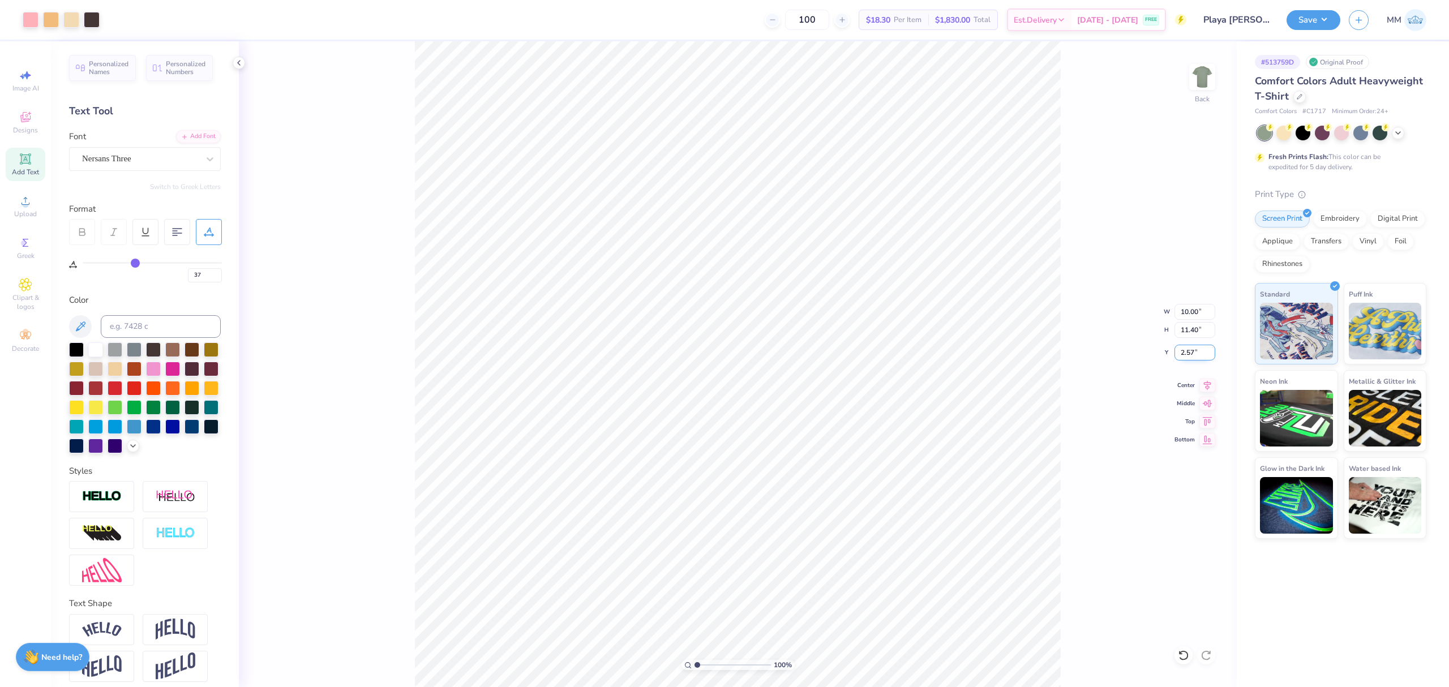
click at [1198, 352] on input "2.57" at bounding box center [1194, 353] width 41 height 16
type input "3.00"
click at [1182, 355] on input "3.00" at bounding box center [1194, 353] width 41 height 16
type input "2.00"
click at [1312, 19] on button "Save" at bounding box center [1314, 18] width 54 height 20
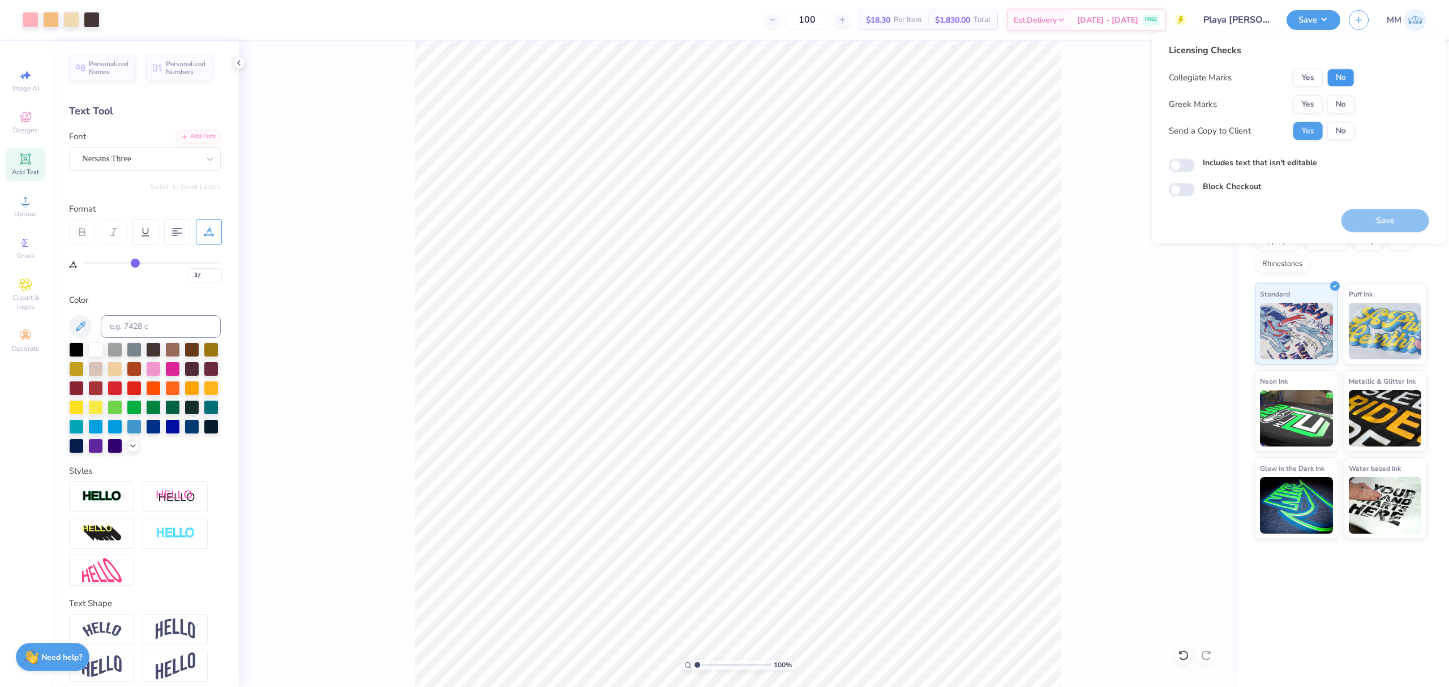
click at [1348, 84] on button "No" at bounding box center [1340, 77] width 27 height 18
click at [1339, 103] on button "No" at bounding box center [1340, 104] width 27 height 18
click at [1296, 162] on label "Includes text that isn't editable" at bounding box center [1260, 163] width 114 height 12
click at [1195, 162] on input "Includes text that isn't editable" at bounding box center [1182, 166] width 26 height 14
checkbox input "true"
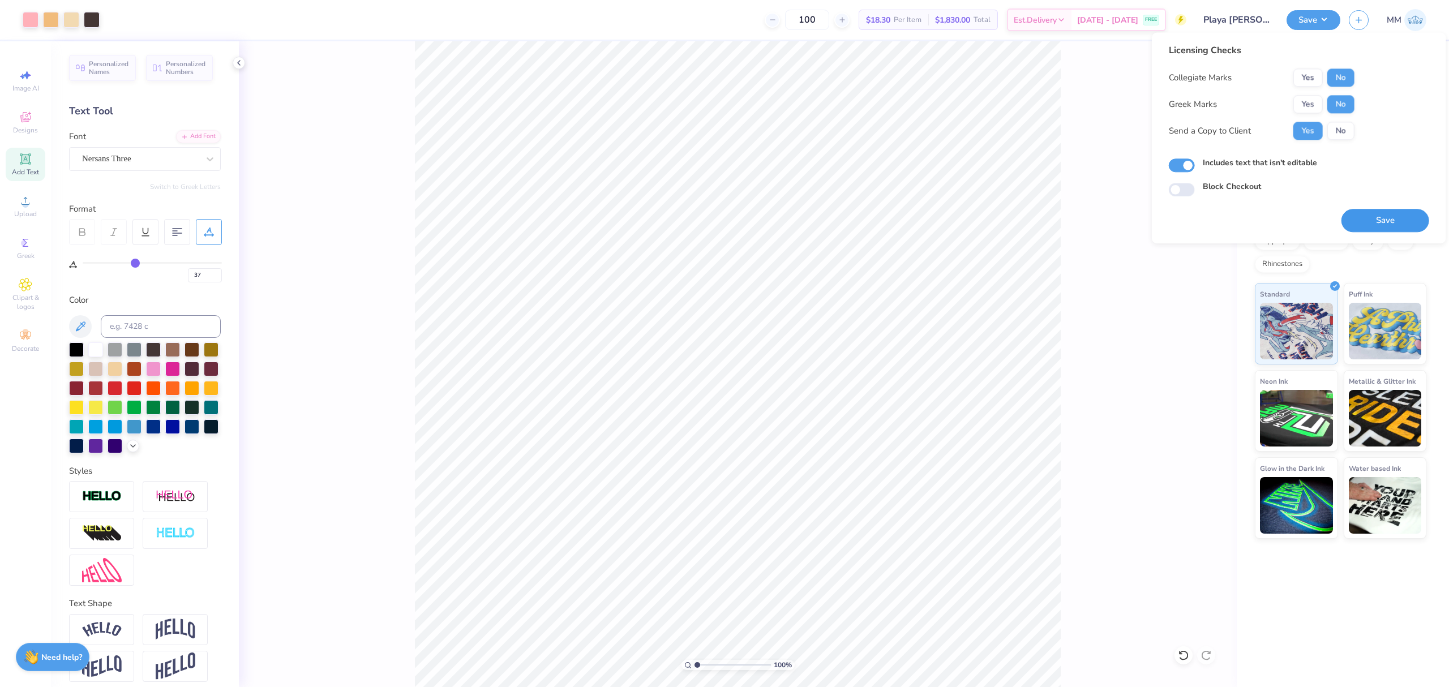
click at [1358, 222] on button "Save" at bounding box center [1385, 220] width 88 height 23
